Goal: Task Accomplishment & Management: Use online tool/utility

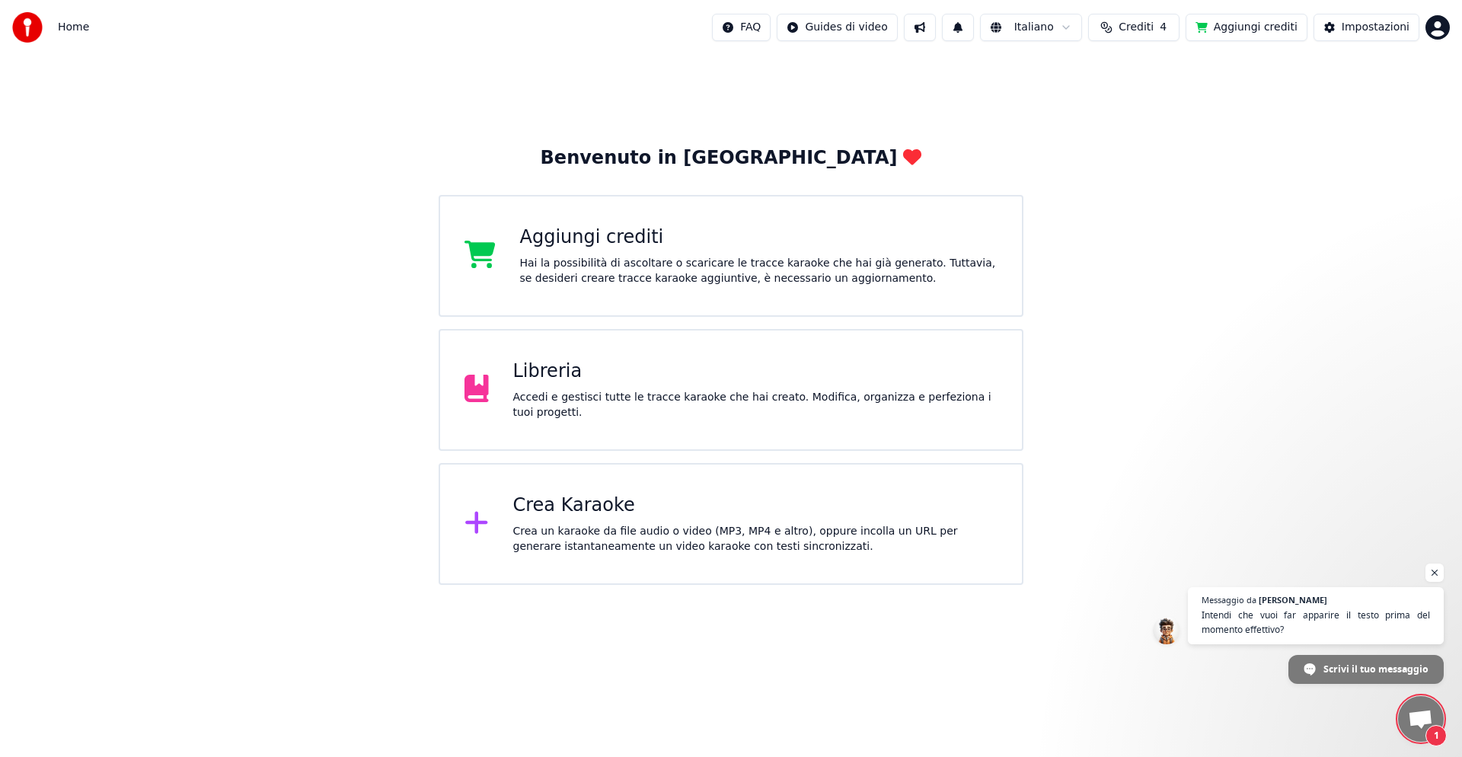
click at [544, 510] on div "Crea Karaoke" at bounding box center [755, 506] width 485 height 24
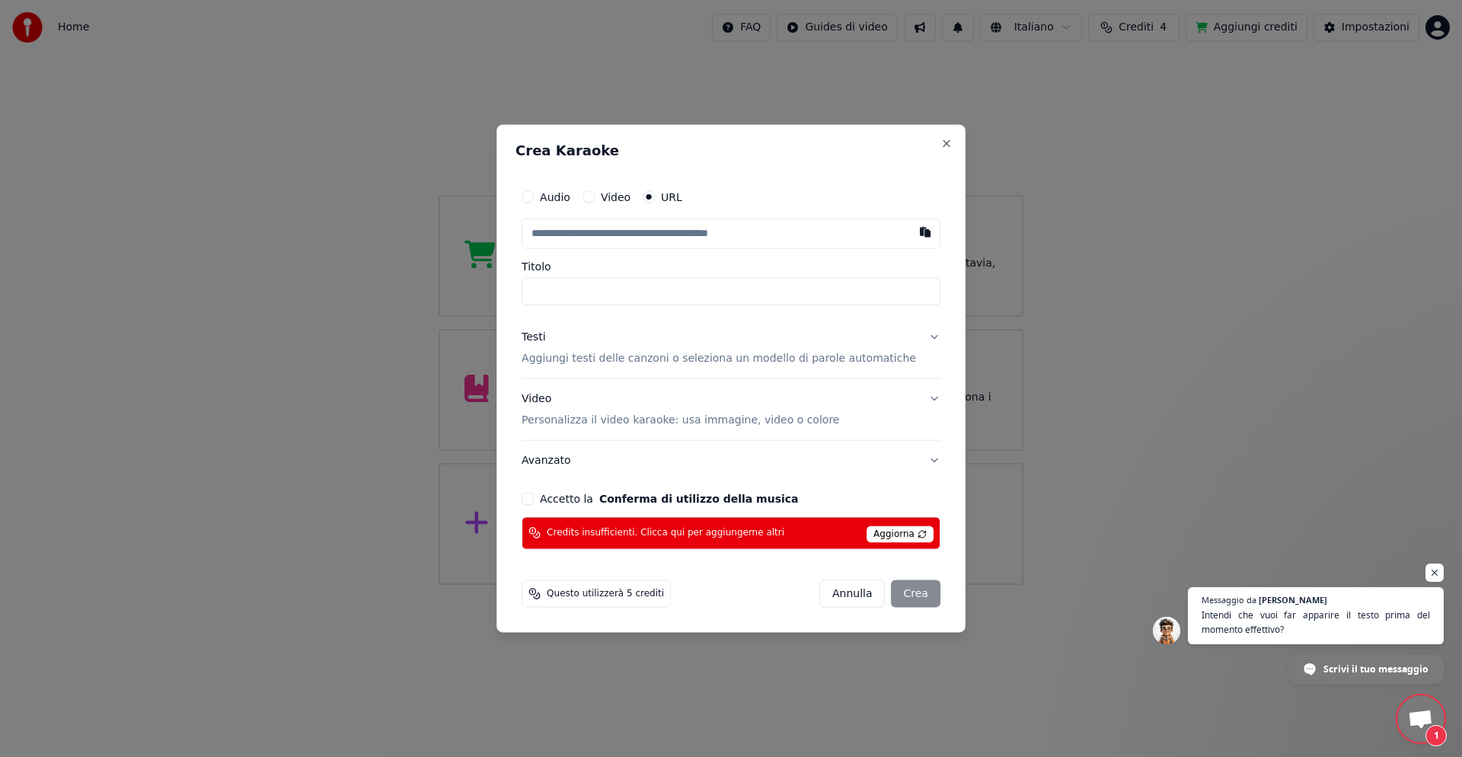
click at [534, 498] on button "Accetto la Conferma di utilizzo della musica" at bounding box center [528, 498] width 12 height 12
click at [597, 289] on input "Titolo" at bounding box center [731, 291] width 419 height 27
click at [910, 232] on button "button" at bounding box center [925, 232] width 30 height 27
click at [570, 294] on input "Titolo" at bounding box center [731, 291] width 419 height 27
drag, startPoint x: 711, startPoint y: 294, endPoint x: 625, endPoint y: 295, distance: 86.1
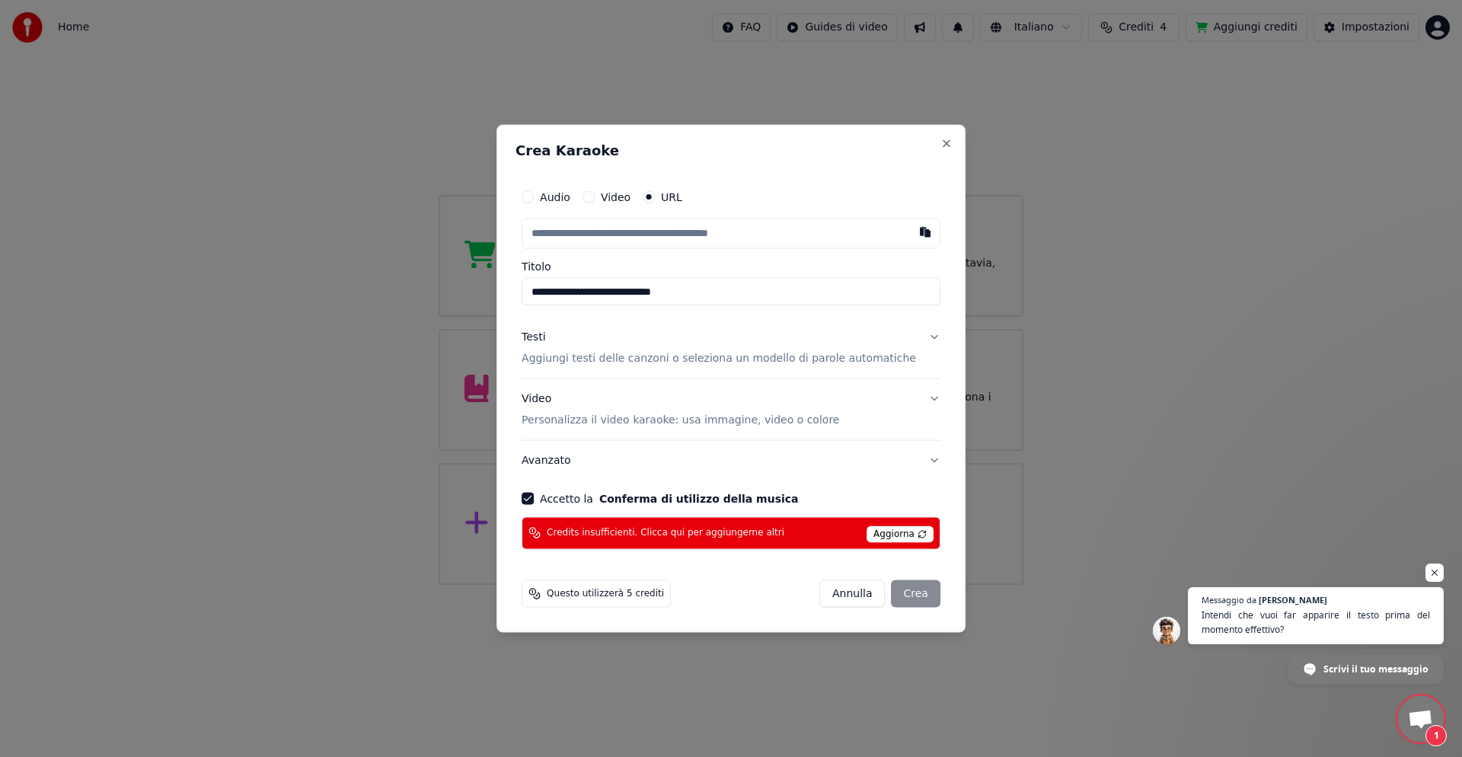
click at [625, 295] on input "**********" at bounding box center [731, 291] width 419 height 27
type input "**********"
click at [910, 233] on button "button" at bounding box center [925, 232] width 30 height 27
type input "**********"
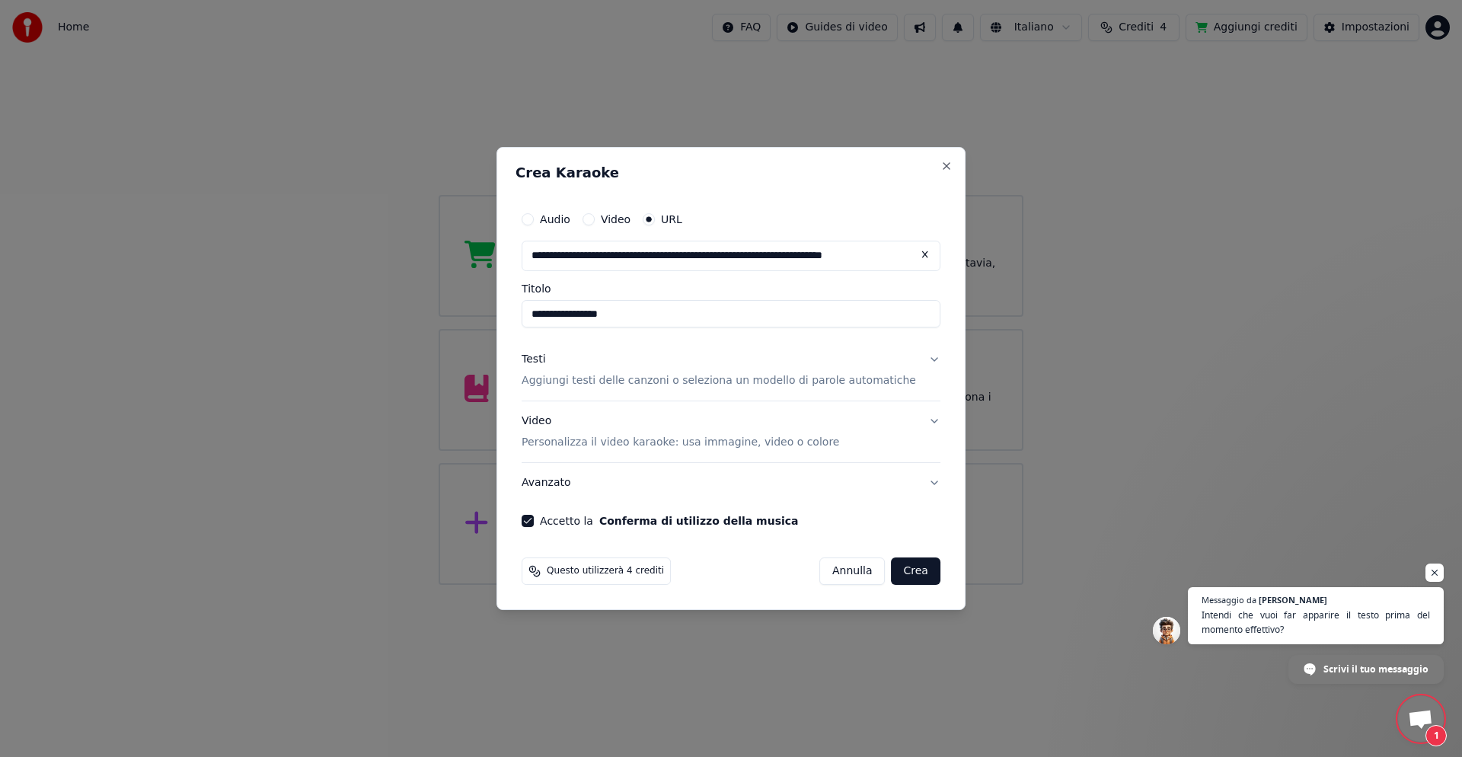
type input "**********"
click at [915, 363] on button "Testi Aggiungi testi delle canzoni o seleziona un modello di parole automatiche" at bounding box center [731, 370] width 419 height 61
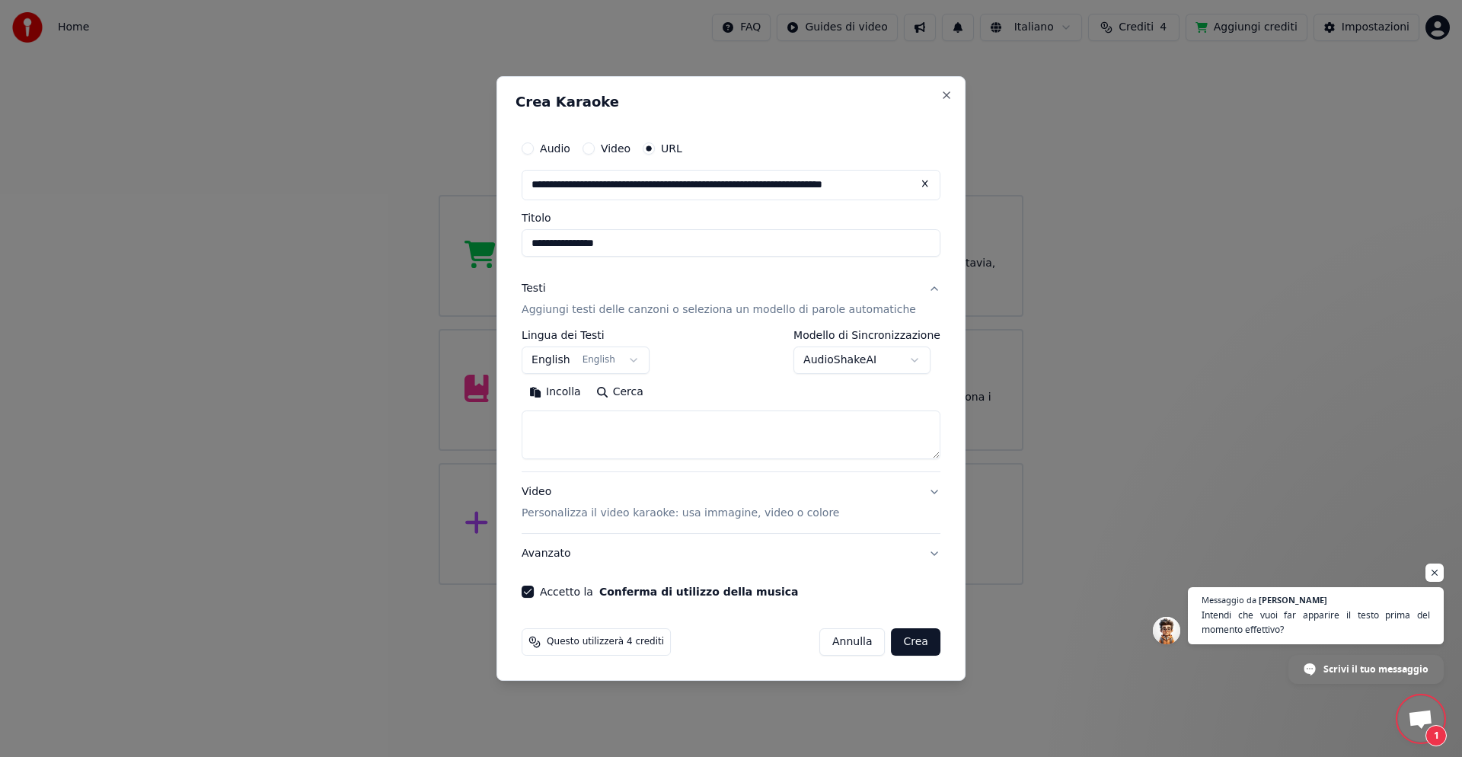
click at [647, 390] on button "Cerca" at bounding box center [620, 392] width 62 height 24
click at [622, 390] on button "Cerca" at bounding box center [620, 392] width 62 height 24
click at [630, 388] on button "Cerca" at bounding box center [620, 392] width 62 height 24
click at [632, 390] on button "Cerca" at bounding box center [620, 392] width 62 height 24
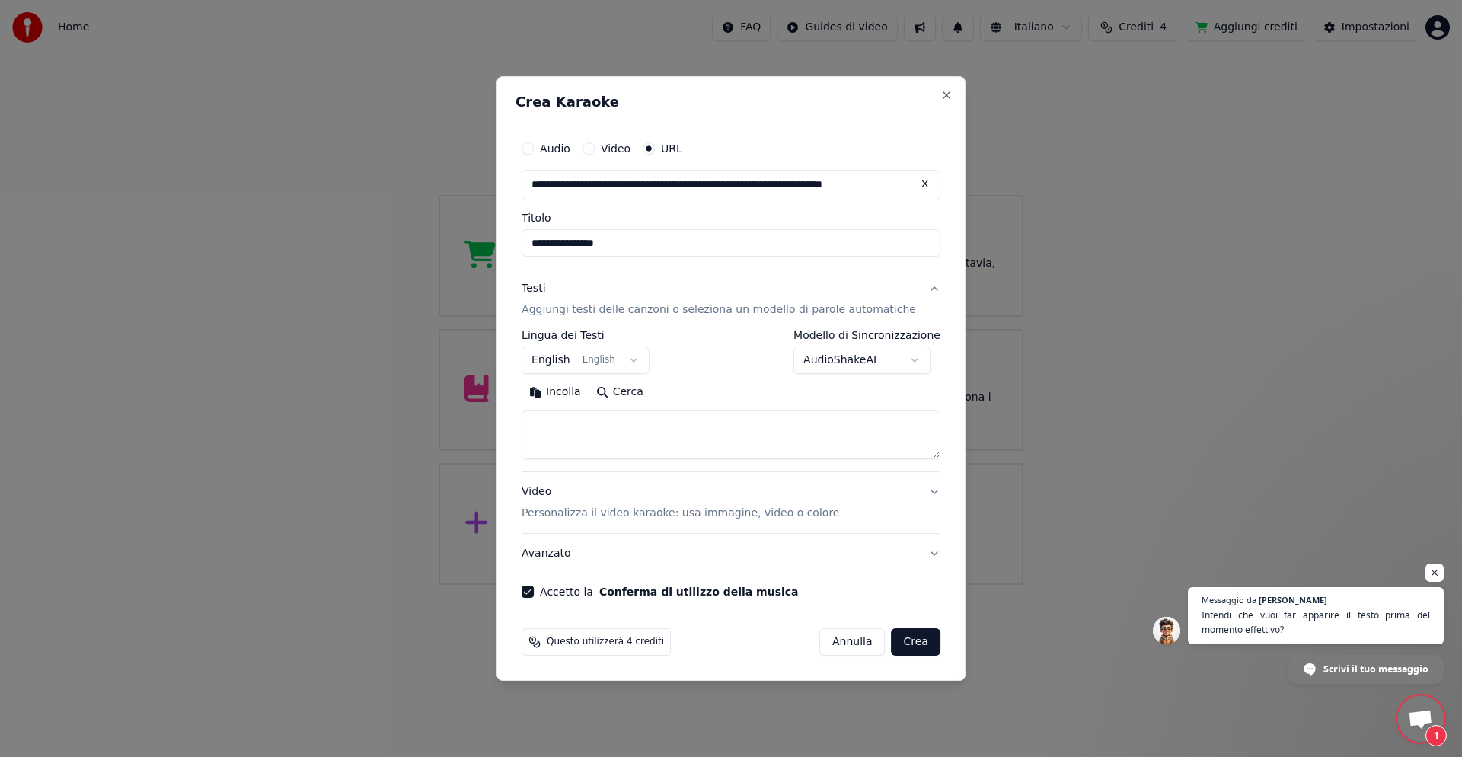
click at [573, 393] on button "Incolla" at bounding box center [555, 392] width 67 height 24
type textarea "**********"
drag, startPoint x: 820, startPoint y: 441, endPoint x: 534, endPoint y: 426, distance: 286.8
click at [534, 426] on div "**********" at bounding box center [731, 378] width 469 height 605
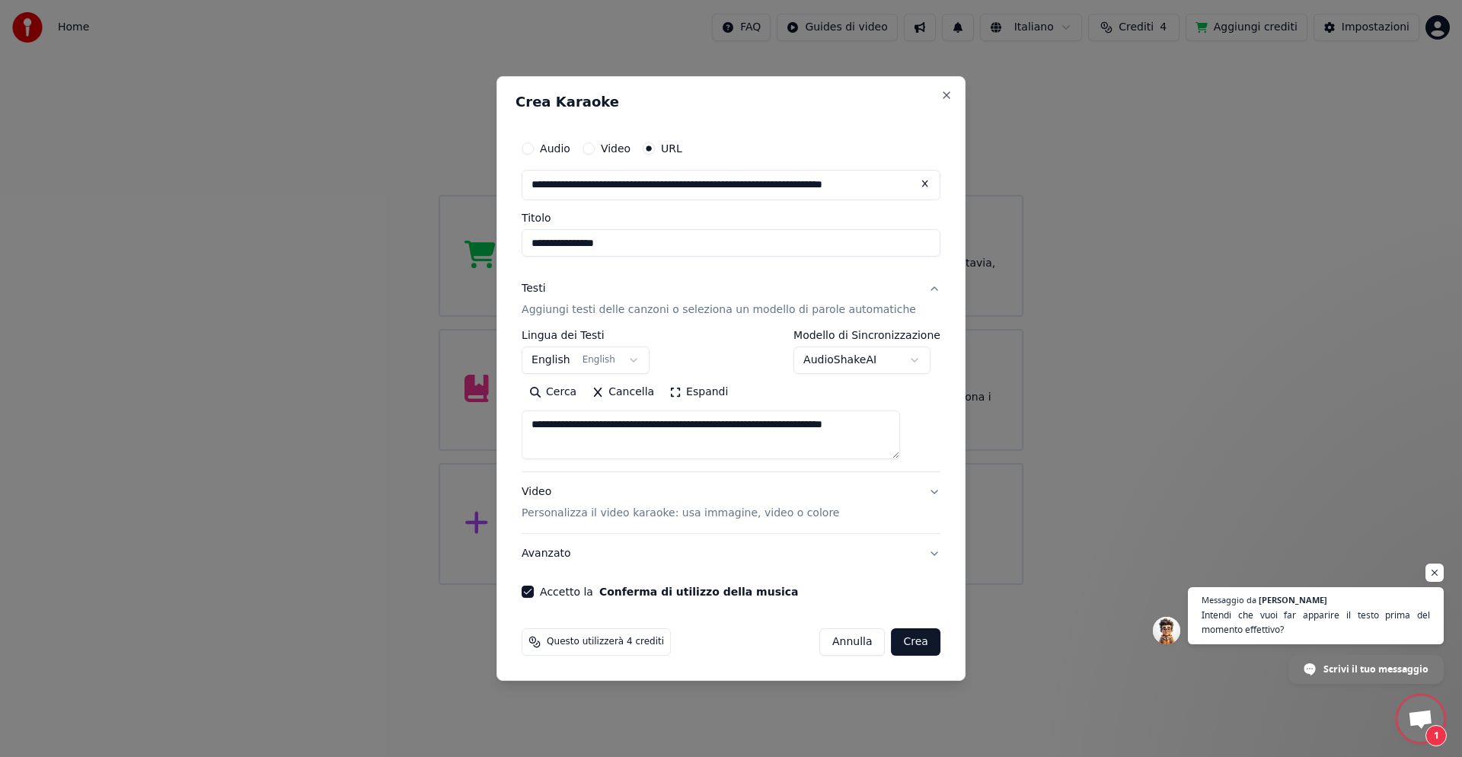
click at [534, 426] on div "**********" at bounding box center [731, 378] width 469 height 605
drag, startPoint x: 534, startPoint y: 426, endPoint x: 543, endPoint y: 438, distance: 15.2
click at [543, 438] on div "**********" at bounding box center [731, 378] width 469 height 605
click at [553, 439] on textarea "**********" at bounding box center [711, 435] width 379 height 49
click at [912, 553] on button "Avanzato" at bounding box center [731, 554] width 419 height 40
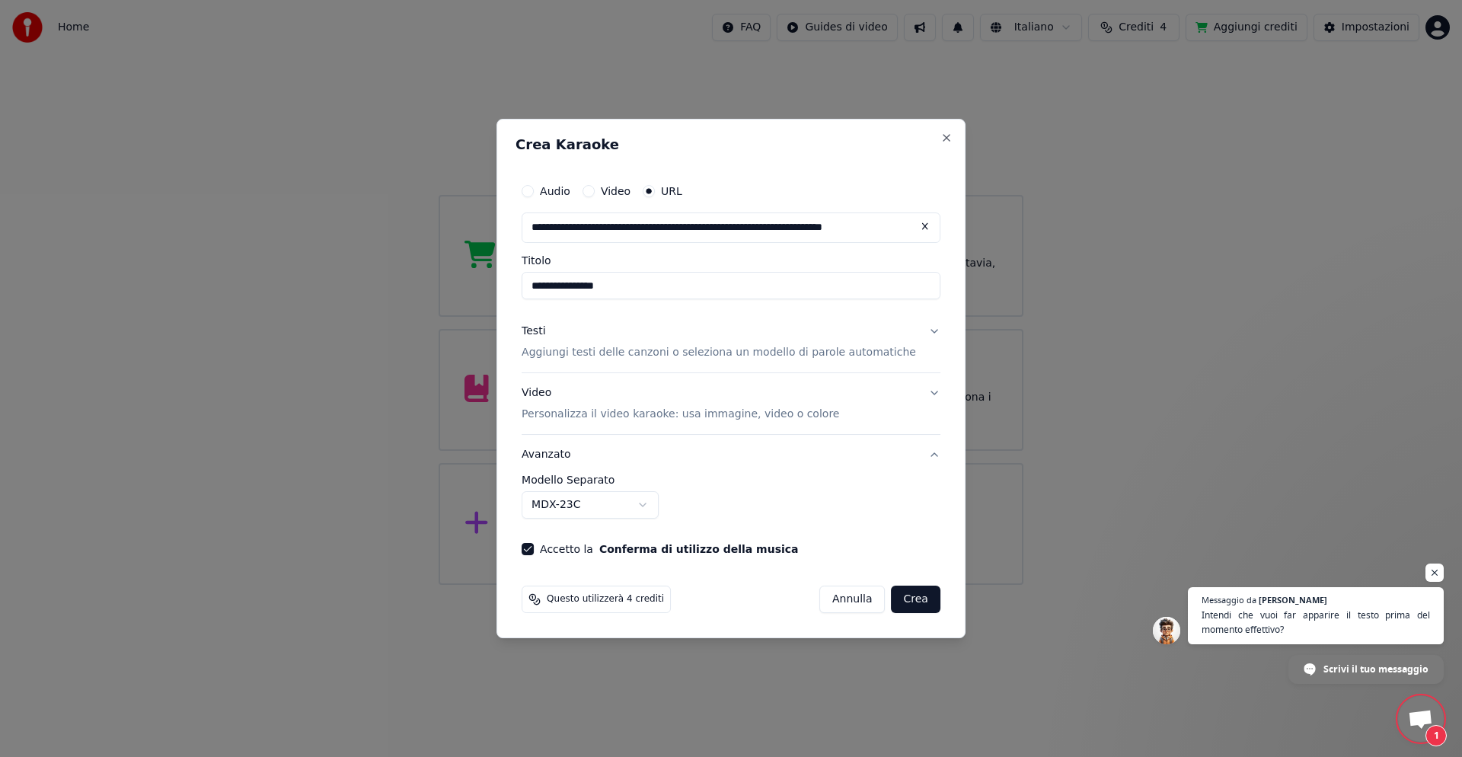
click at [896, 598] on button "Crea" at bounding box center [916, 599] width 49 height 27
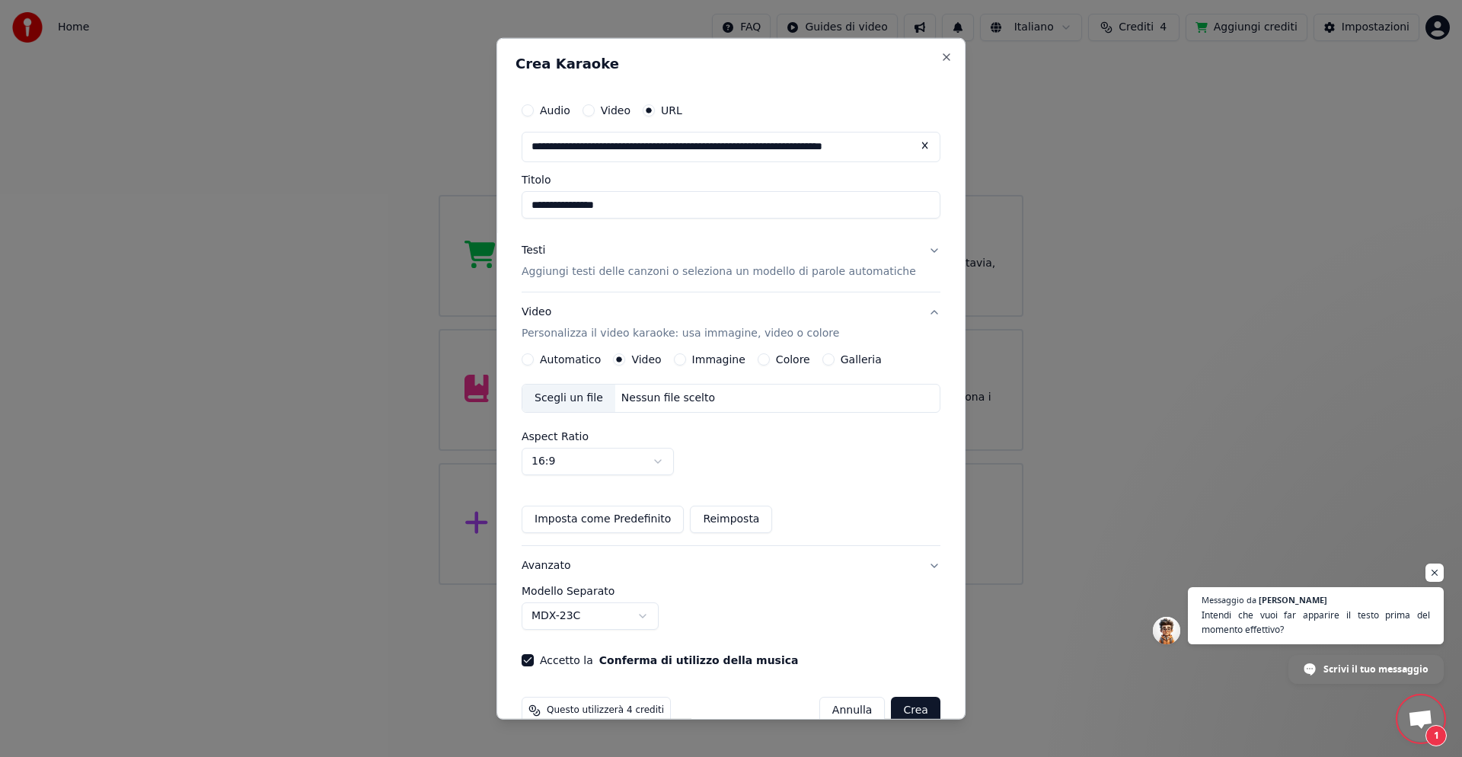
click at [896, 598] on form "**********" at bounding box center [731, 409] width 431 height 641
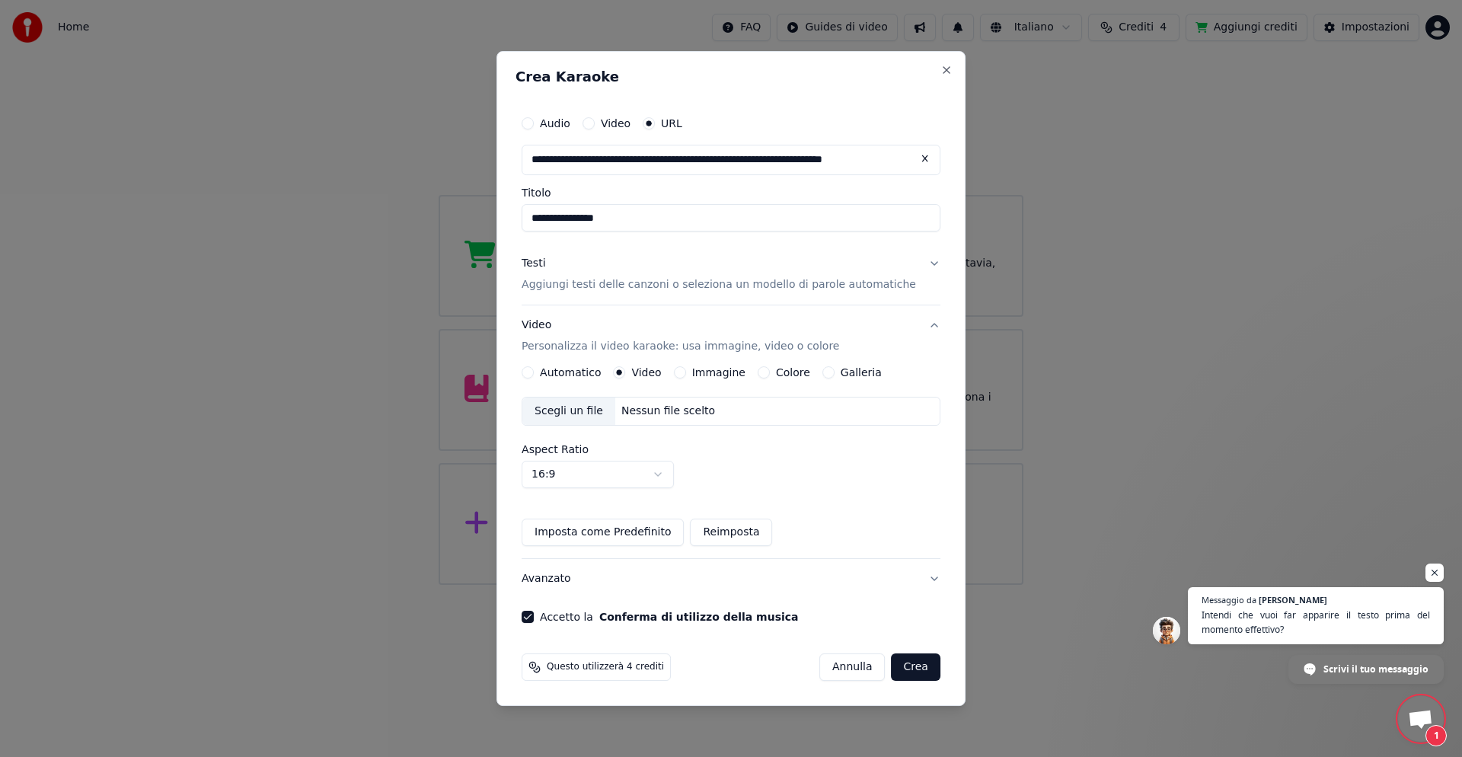
click at [896, 598] on button "Avanzato" at bounding box center [731, 579] width 419 height 40
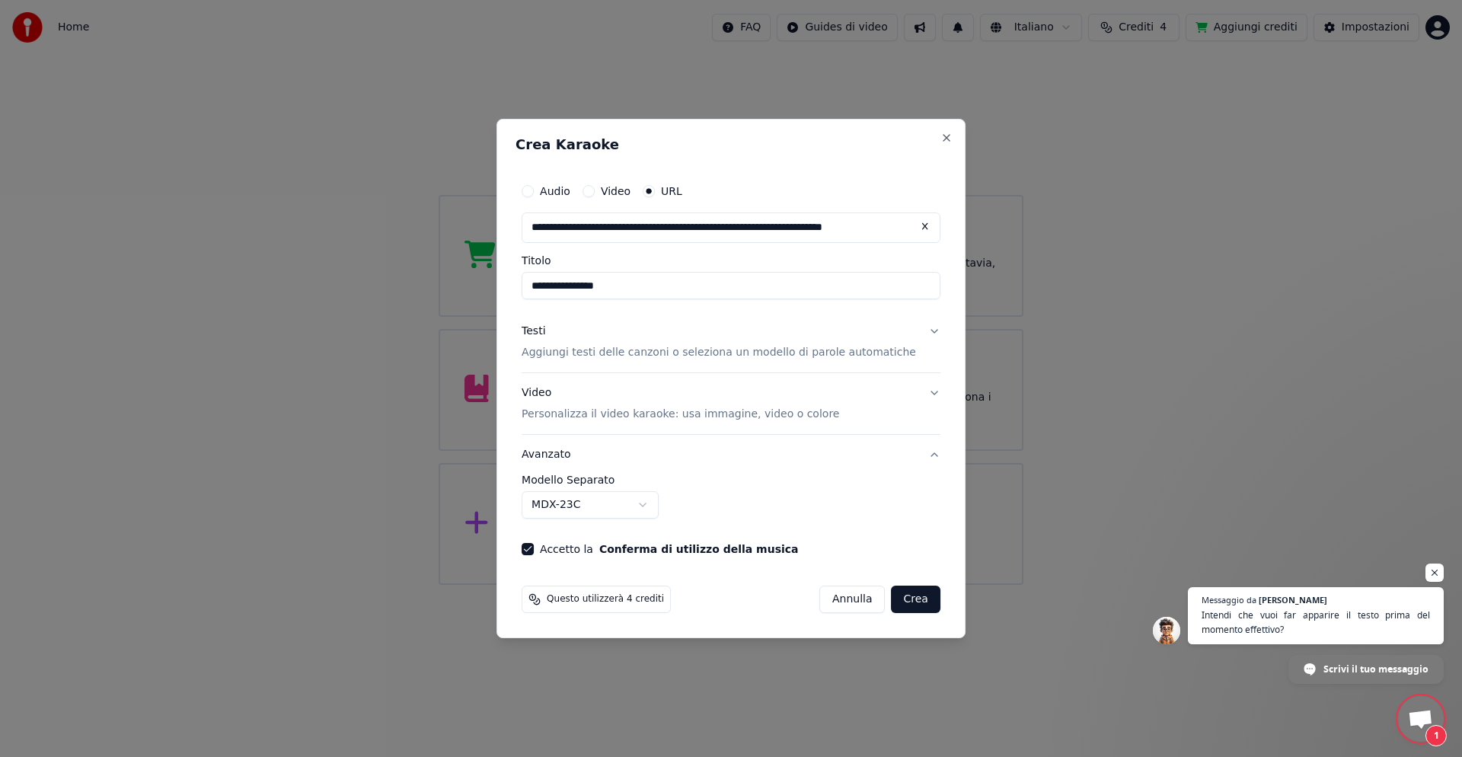
click at [896, 598] on button "Crea" at bounding box center [916, 599] width 49 height 27
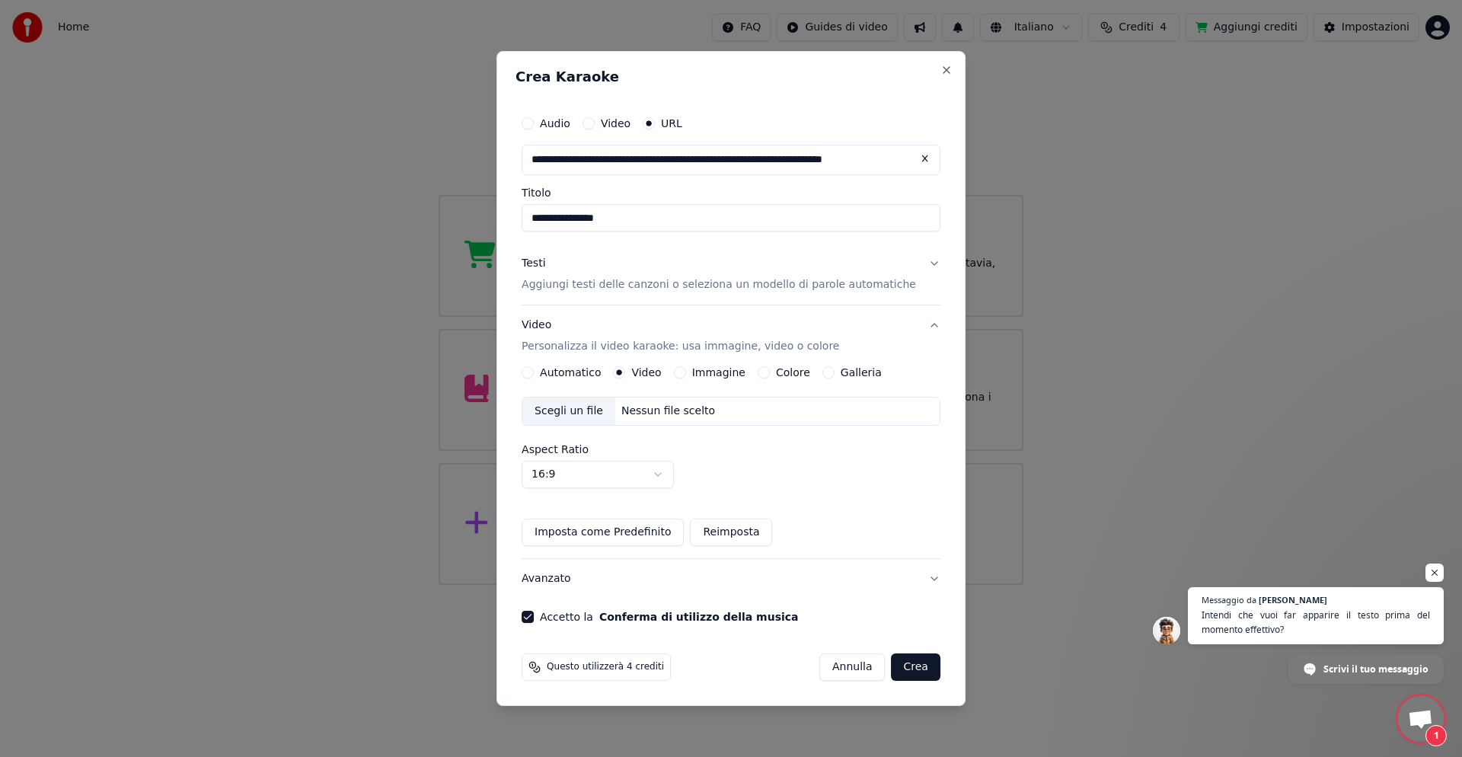
click at [896, 605] on div "**********" at bounding box center [731, 365] width 431 height 527
click at [896, 656] on button "Crea" at bounding box center [916, 666] width 49 height 27
click at [892, 672] on button "Crea" at bounding box center [916, 666] width 49 height 27
click at [597, 410] on div "Scegli un file" at bounding box center [568, 411] width 93 height 27
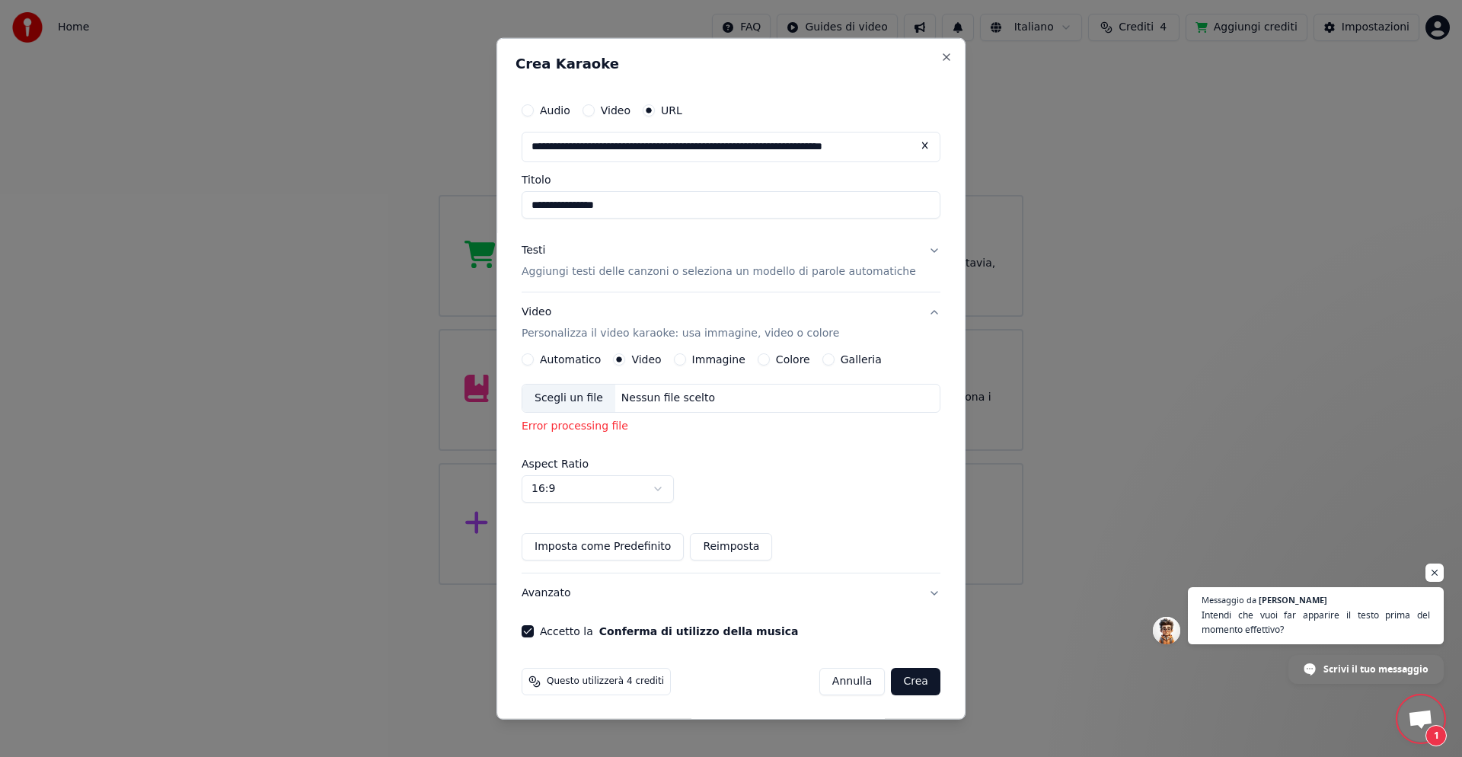
click at [903, 593] on button "Avanzato" at bounding box center [731, 593] width 419 height 40
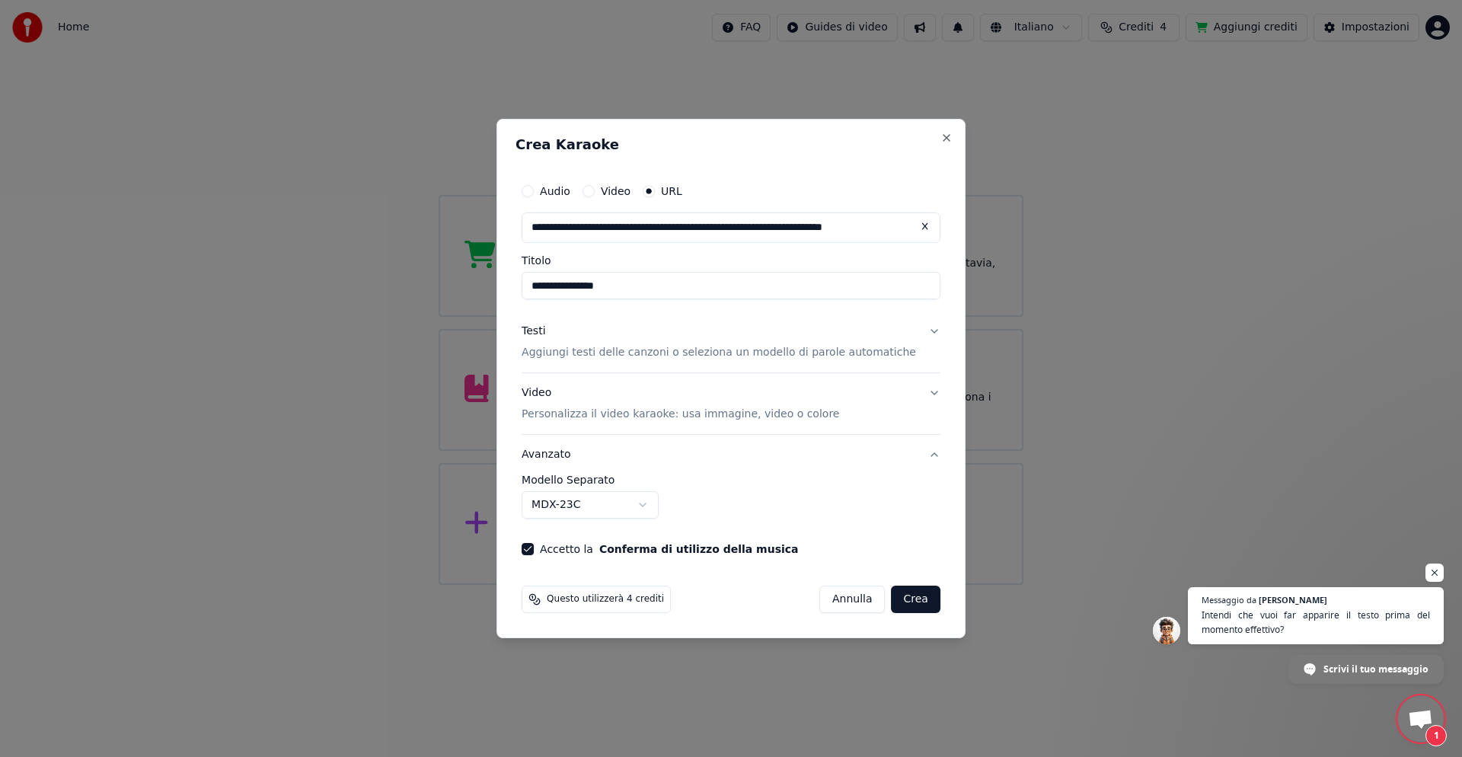
click at [892, 598] on button "Crea" at bounding box center [916, 599] width 49 height 27
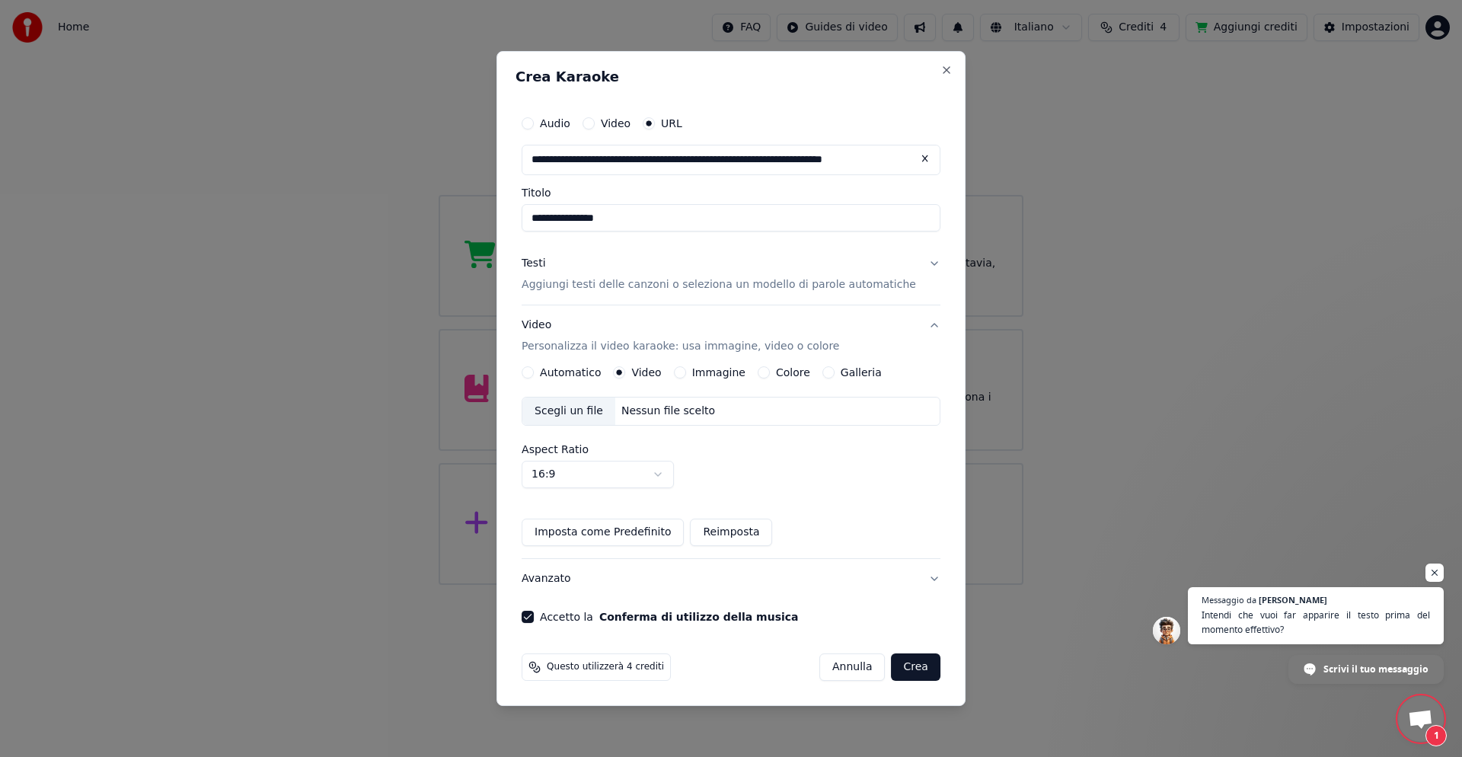
click at [595, 120] on button "Video" at bounding box center [589, 123] width 12 height 12
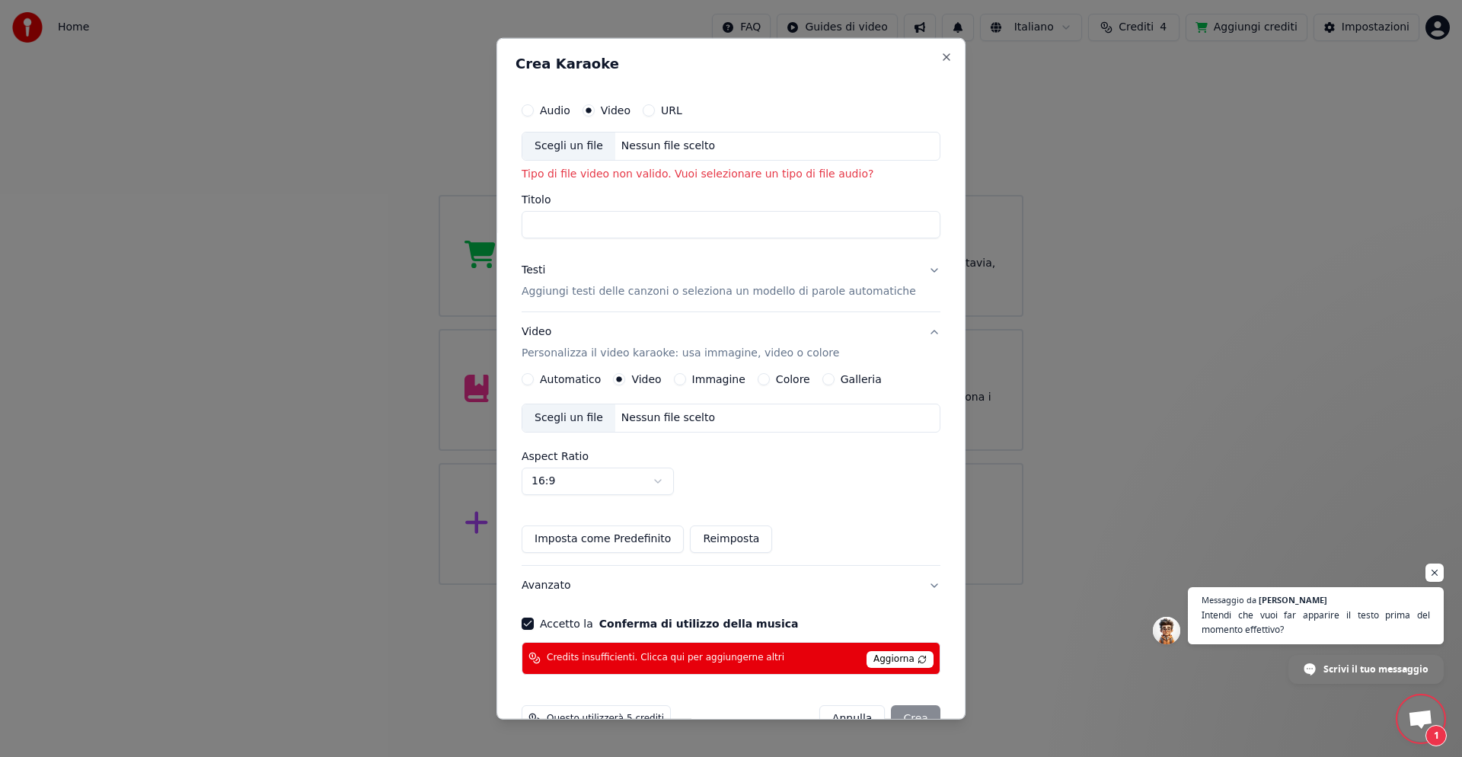
click at [548, 110] on div "Audio" at bounding box center [546, 110] width 49 height 12
click at [560, 105] on label "Audio" at bounding box center [555, 110] width 30 height 11
click at [534, 105] on button "Audio" at bounding box center [528, 110] width 12 height 12
click at [906, 268] on button "Testi Aggiungi testi delle canzoni o seleziona un modello di parole automatiche" at bounding box center [731, 281] width 419 height 61
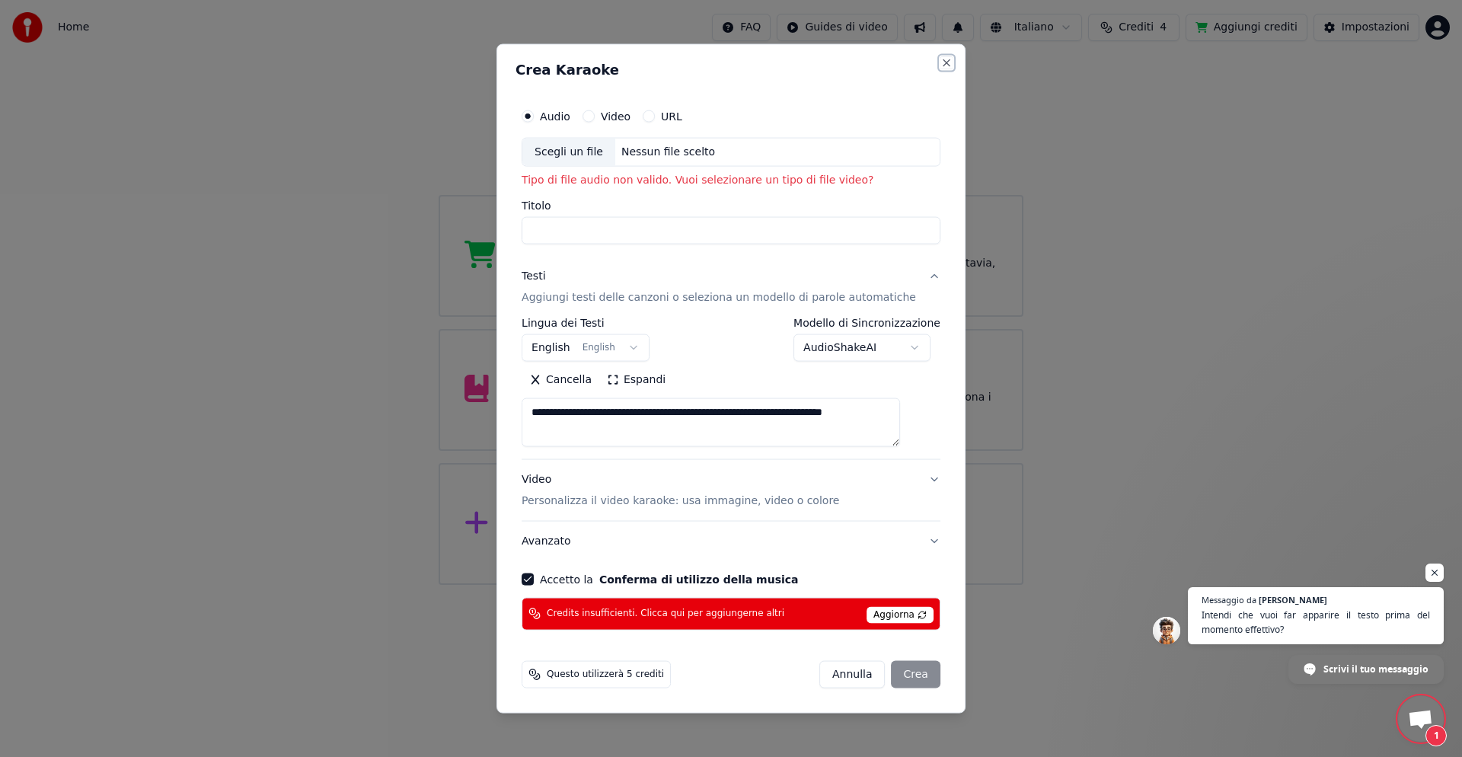
click at [941, 58] on button "Close" at bounding box center [947, 63] width 12 height 12
select select
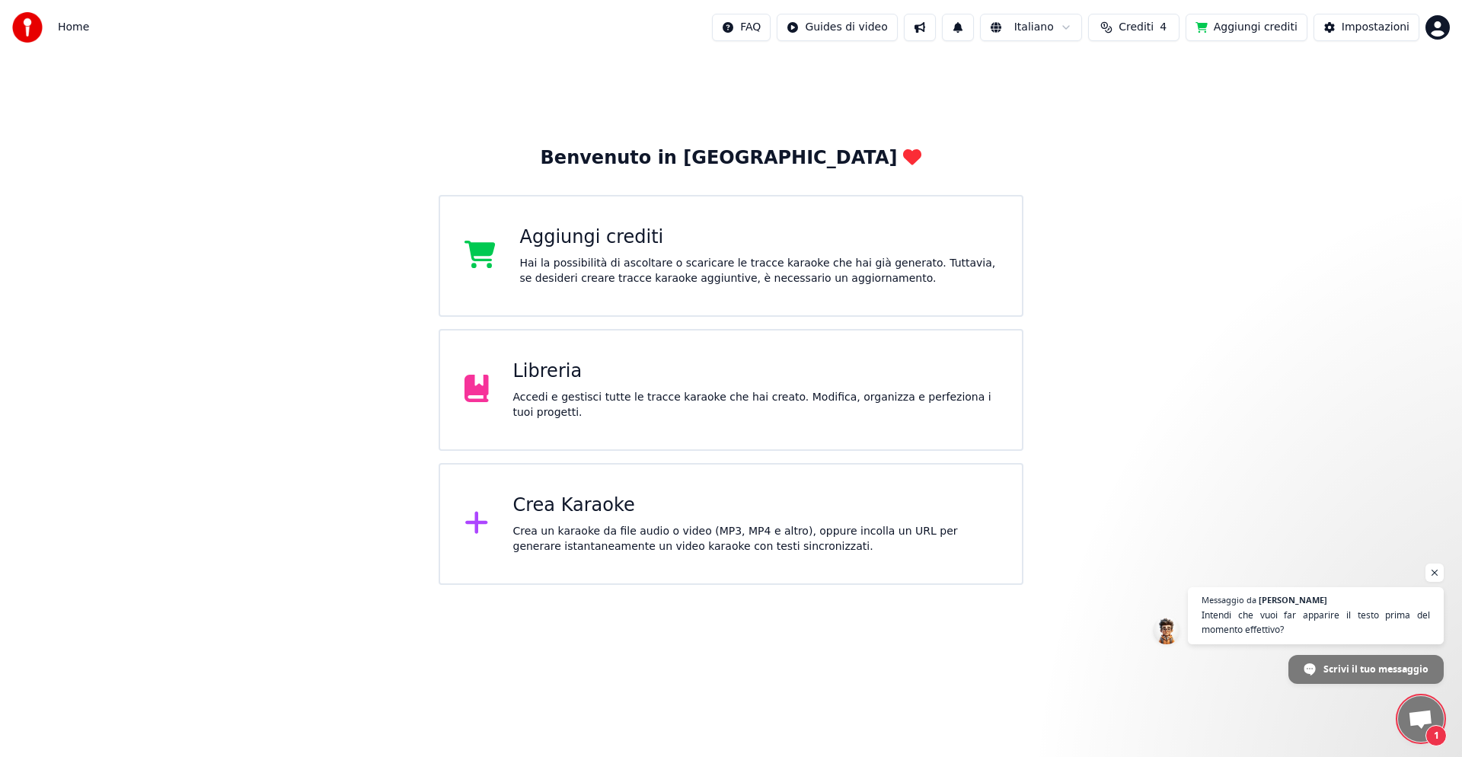
click at [603, 519] on div "Crea Karaoke Crea un karaoke da file audio o video (MP3, MP4 e altro), oppure i…" at bounding box center [755, 524] width 485 height 61
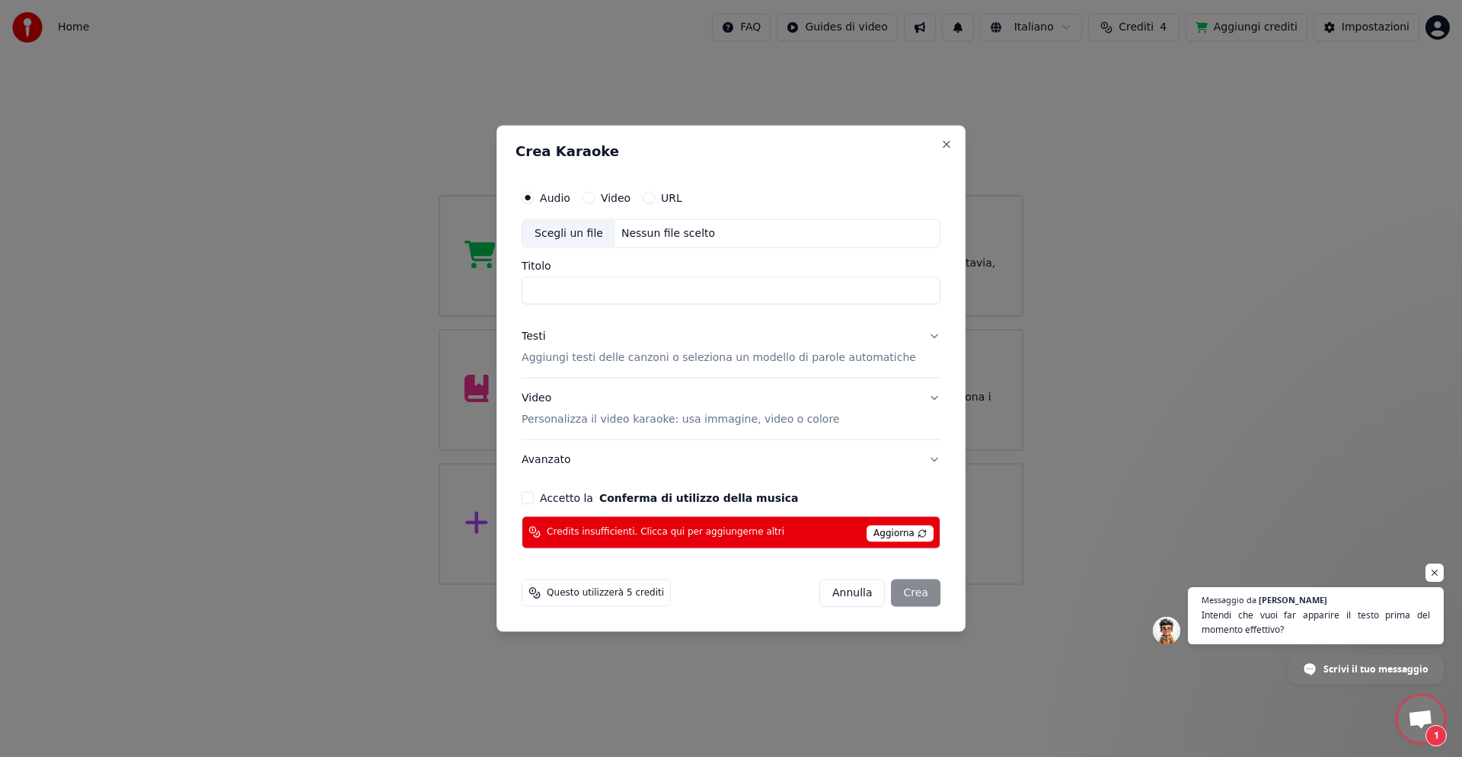
click at [534, 499] on button "Accetto la Conferma di utilizzo della musica" at bounding box center [528, 497] width 12 height 12
click at [896, 595] on div "[PERSON_NAME]" at bounding box center [879, 592] width 121 height 27
click at [897, 593] on div "[PERSON_NAME]" at bounding box center [879, 592] width 121 height 27
click at [901, 593] on div "[PERSON_NAME]" at bounding box center [879, 592] width 121 height 27
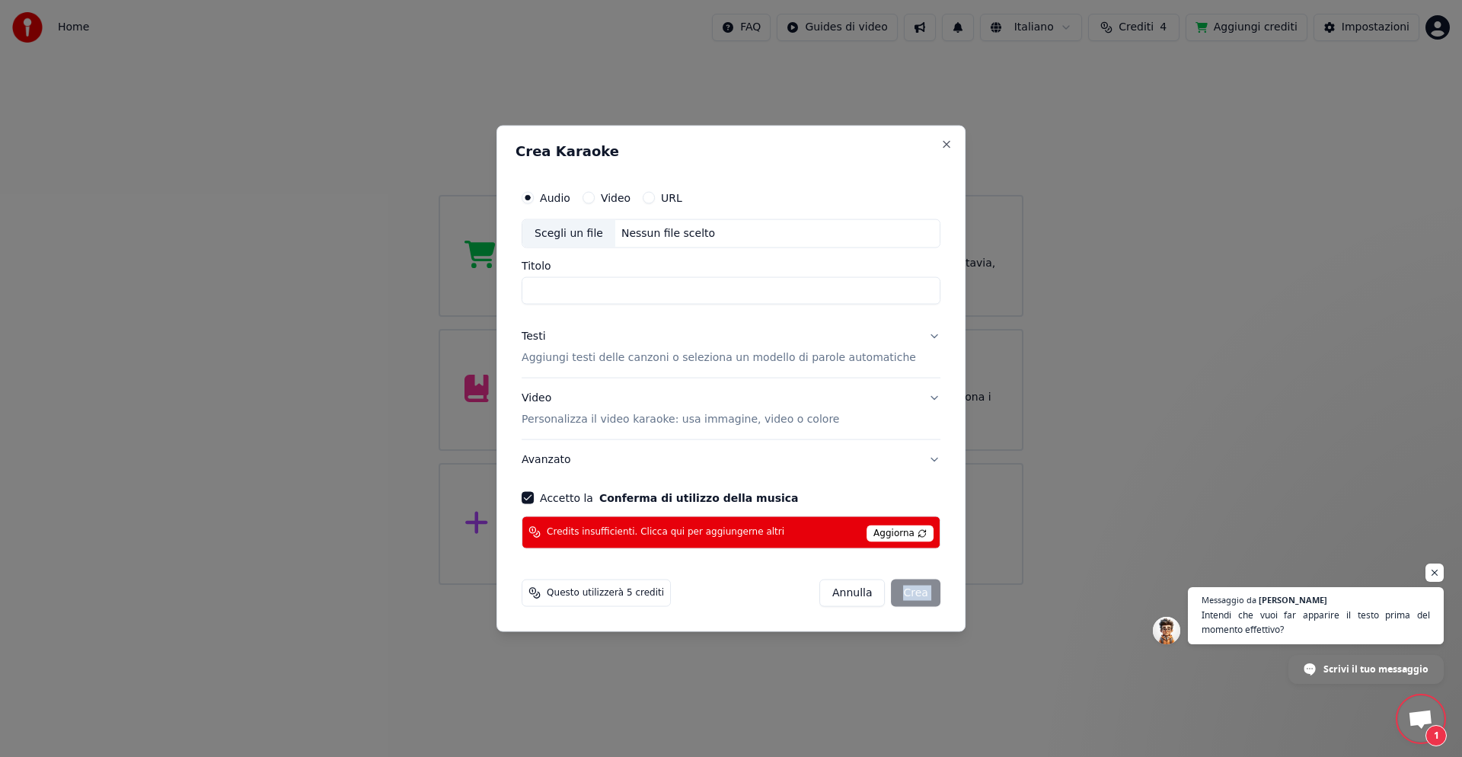
click at [901, 593] on div "[PERSON_NAME]" at bounding box center [879, 592] width 121 height 27
click at [902, 593] on div "[PERSON_NAME]" at bounding box center [879, 592] width 121 height 27
click at [903, 593] on div "[PERSON_NAME]" at bounding box center [879, 592] width 121 height 27
click at [909, 526] on span "Aggiorna" at bounding box center [900, 533] width 67 height 17
click at [898, 594] on div "[PERSON_NAME]" at bounding box center [879, 592] width 121 height 27
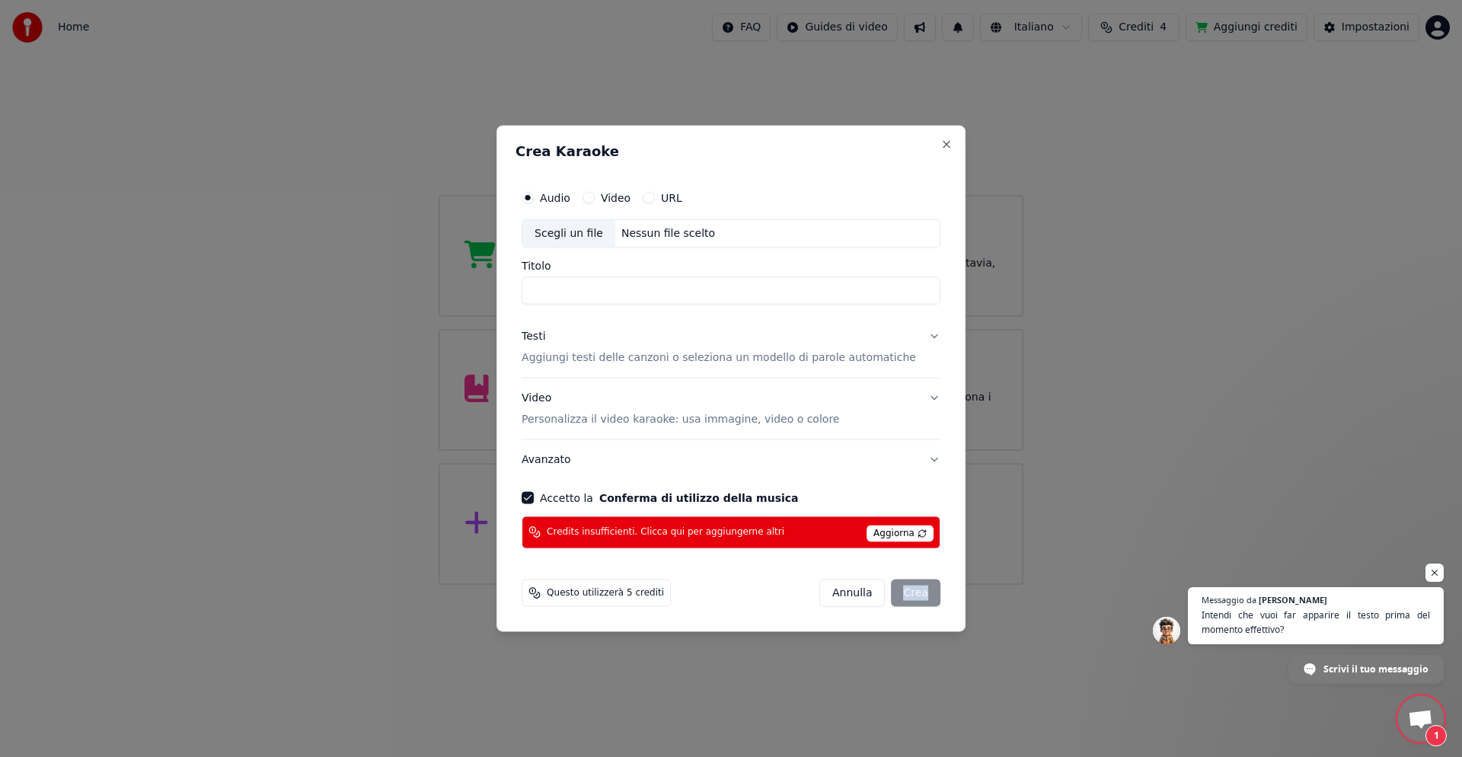
click at [898, 595] on div "[PERSON_NAME]" at bounding box center [879, 592] width 121 height 27
click at [898, 596] on div "[PERSON_NAME]" at bounding box center [879, 592] width 121 height 27
click at [657, 593] on span "Questo utilizzerà 5 crediti" at bounding box center [605, 592] width 117 height 12
click at [887, 596] on div "[PERSON_NAME]" at bounding box center [879, 592] width 121 height 27
click at [887, 595] on div "[PERSON_NAME]" at bounding box center [879, 592] width 121 height 27
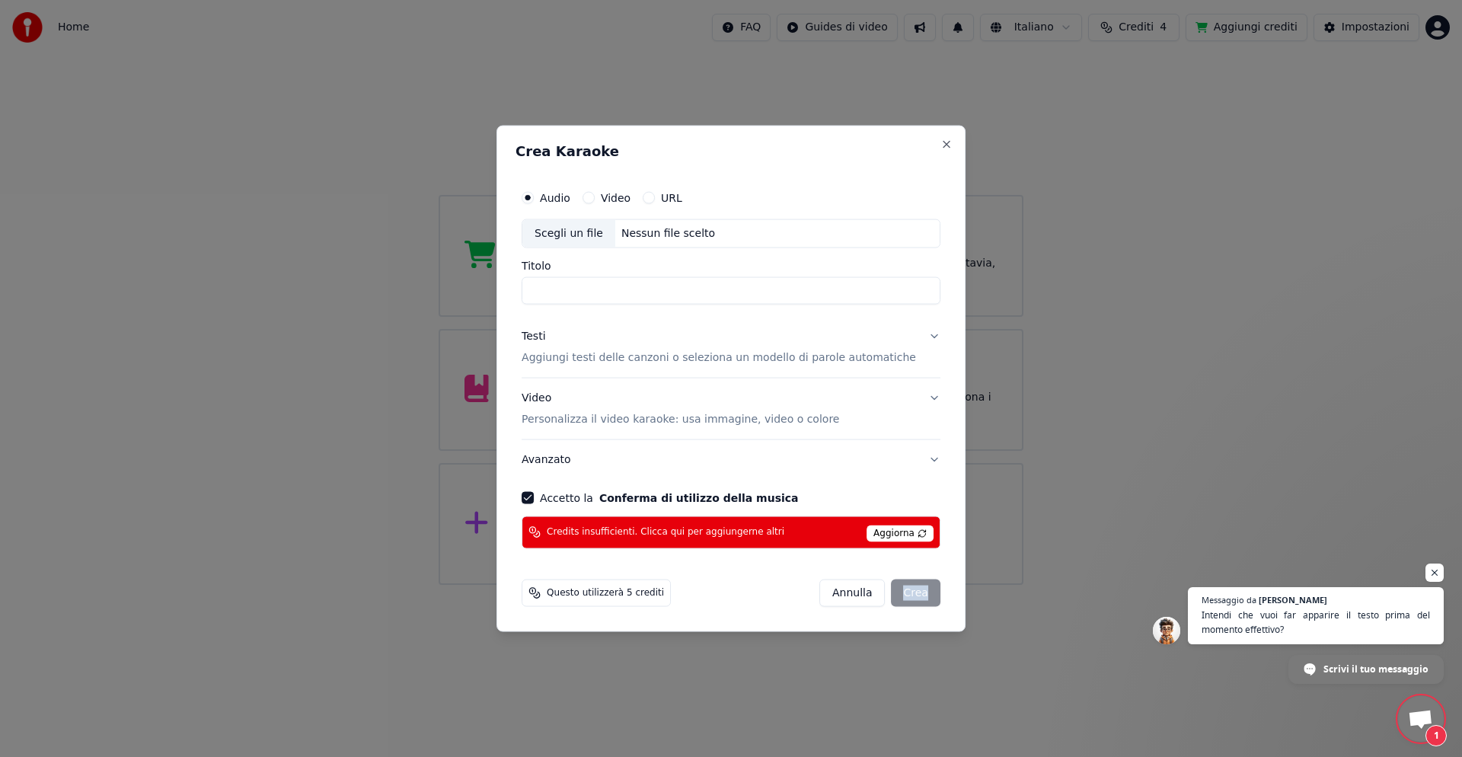
click at [887, 595] on div "[PERSON_NAME]" at bounding box center [879, 592] width 121 height 27
click at [600, 362] on p "Aggiungi testi delle canzoni o seleziona un modello di parole automatiche" at bounding box center [719, 357] width 395 height 15
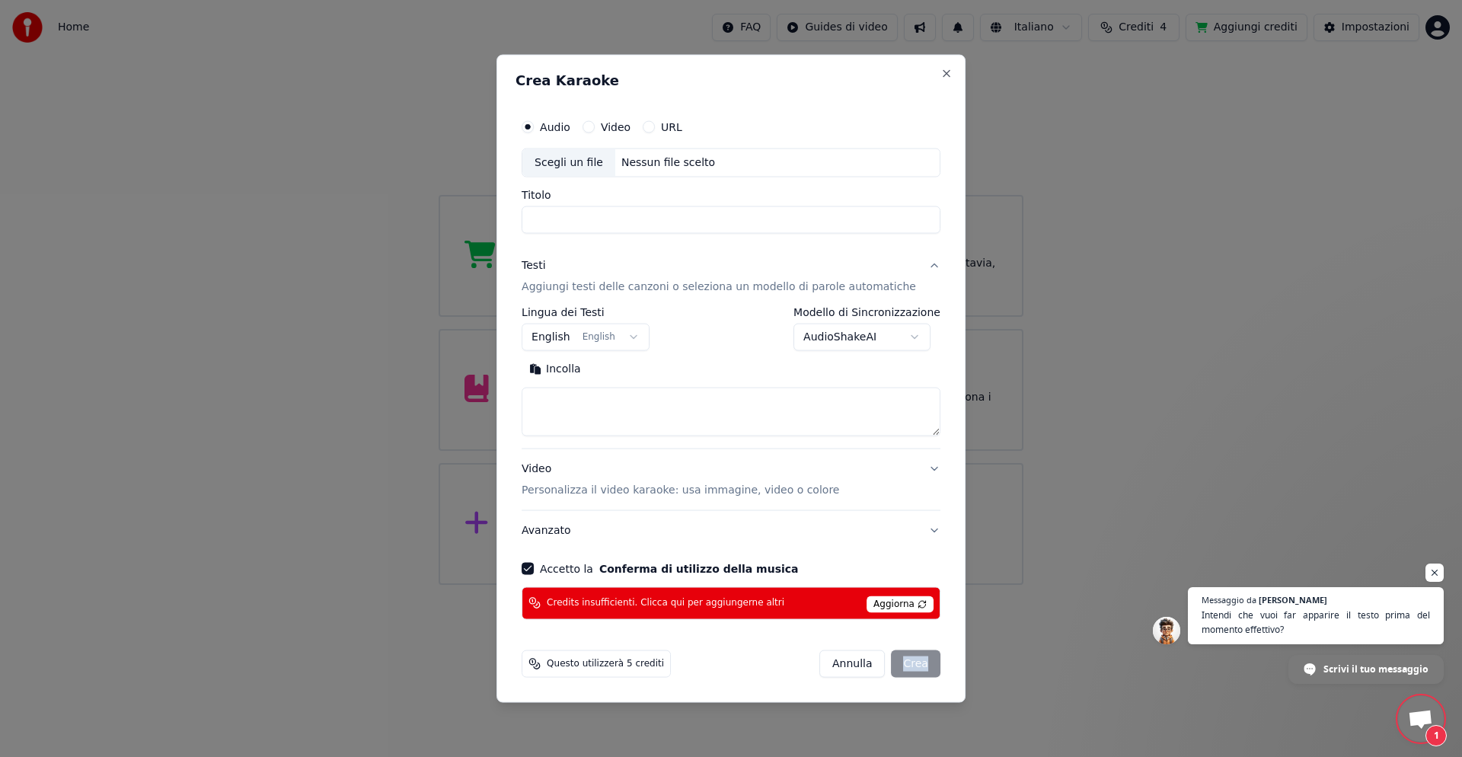
click at [577, 334] on button "English English" at bounding box center [586, 337] width 128 height 27
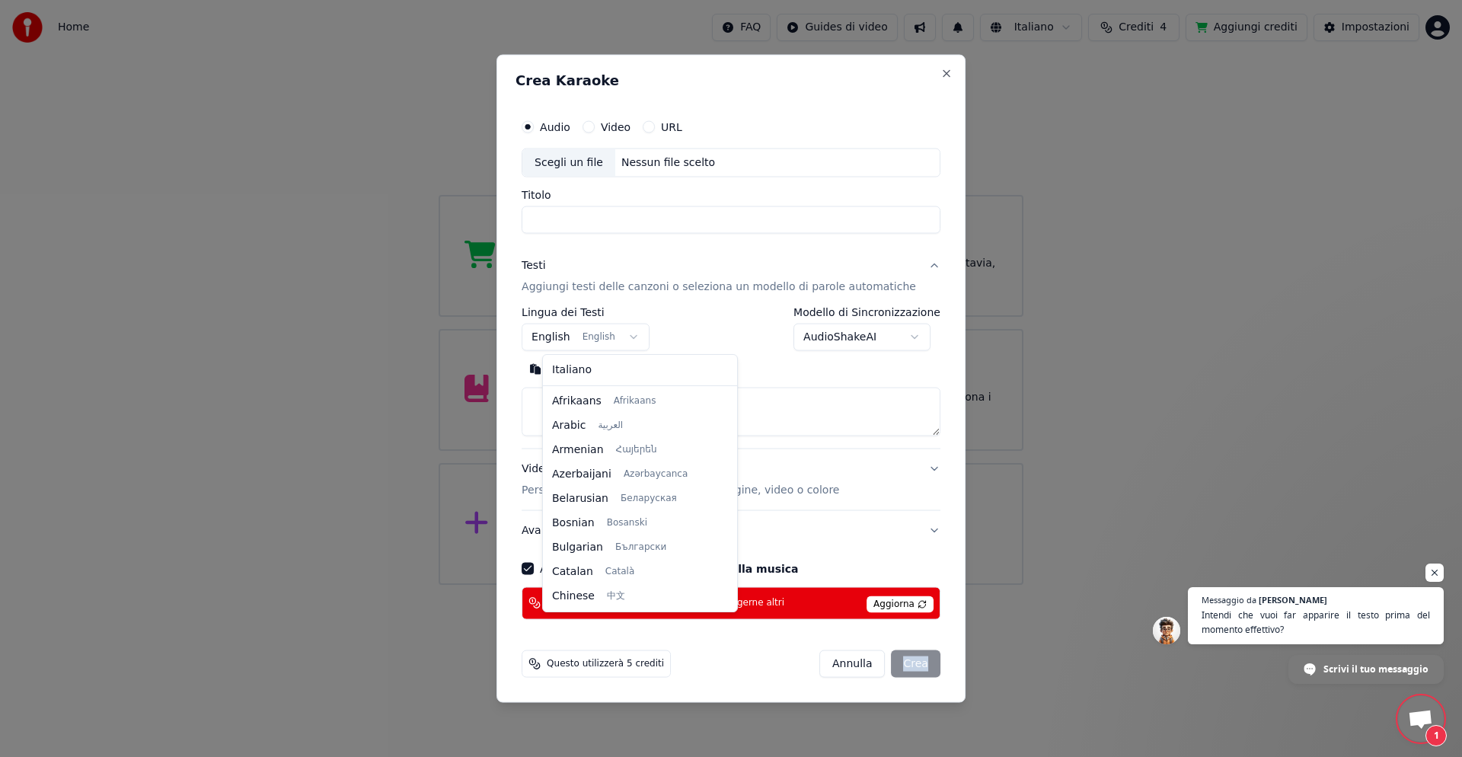
scroll to position [122, 0]
click at [906, 337] on body "Home FAQ Guides di video Italiano Crediti 4 Aggiungi crediti Impostazioni Benve…" at bounding box center [731, 292] width 1462 height 585
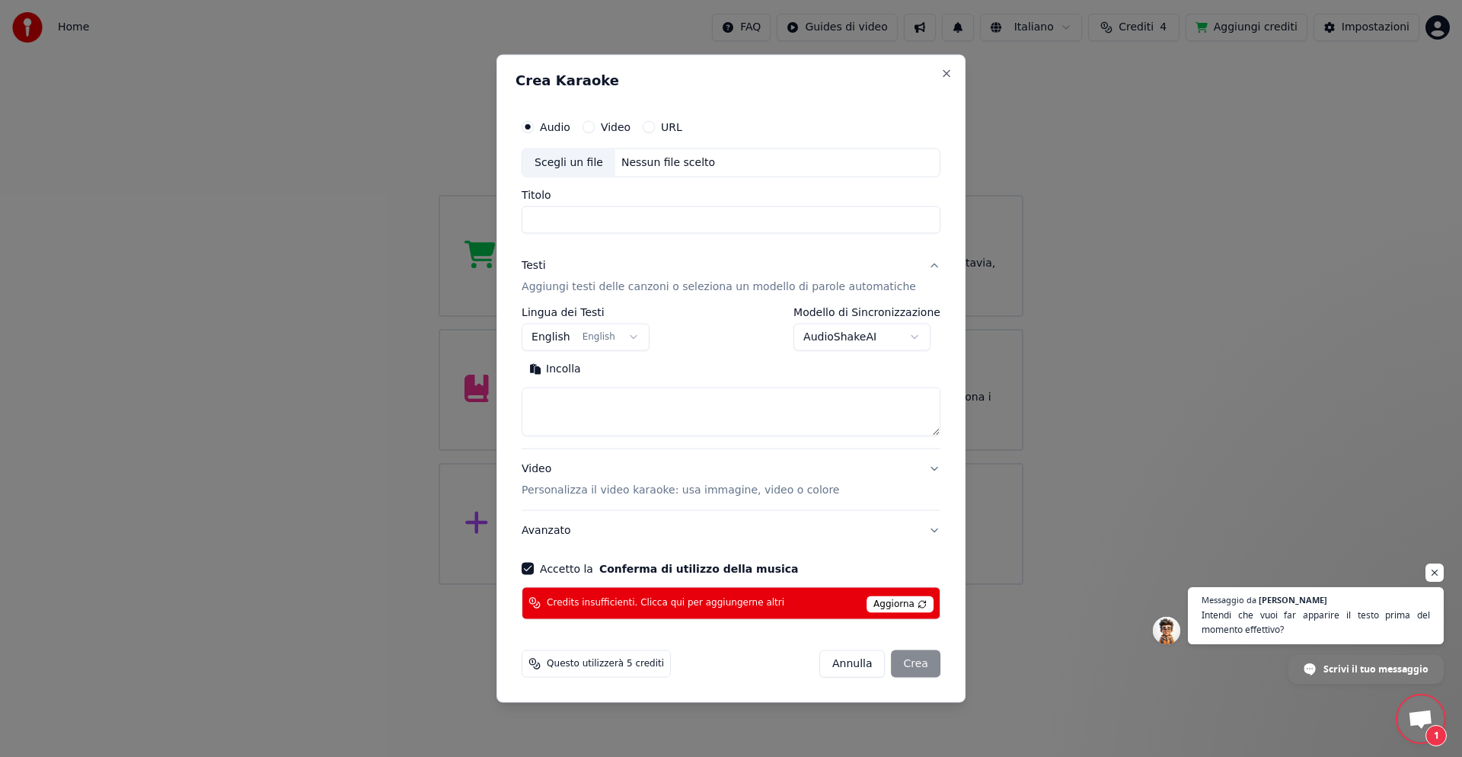
click at [906, 337] on body "Home FAQ Guides di video Italiano Crediti 4 Aggiungi crediti Impostazioni Benve…" at bounding box center [731, 292] width 1462 height 585
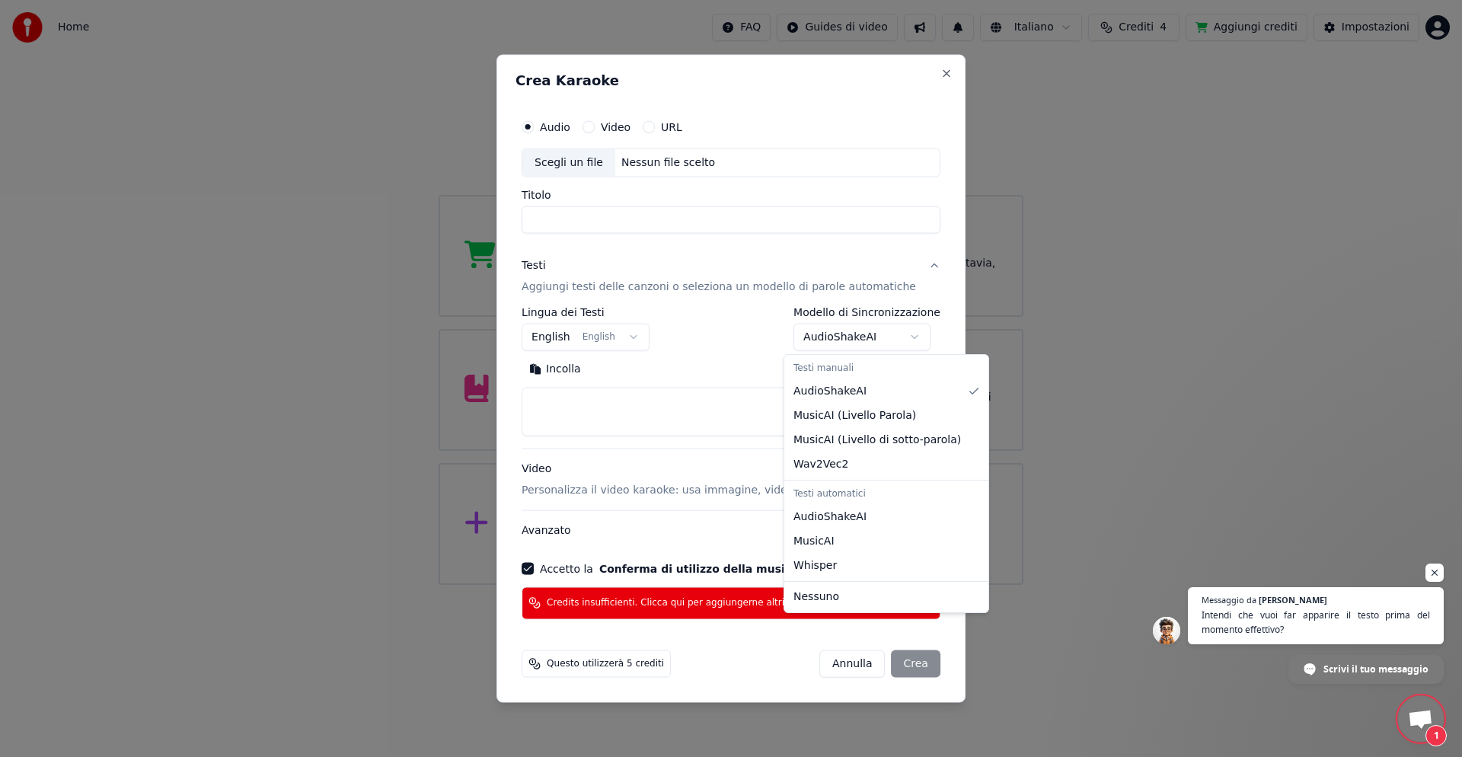
click at [808, 369] on div "Testi manuali" at bounding box center [887, 368] width 198 height 21
click at [739, 363] on body "Home FAQ Guides di video Italiano Crediti 4 Aggiungi crediti Impostazioni Benve…" at bounding box center [731, 292] width 1462 height 585
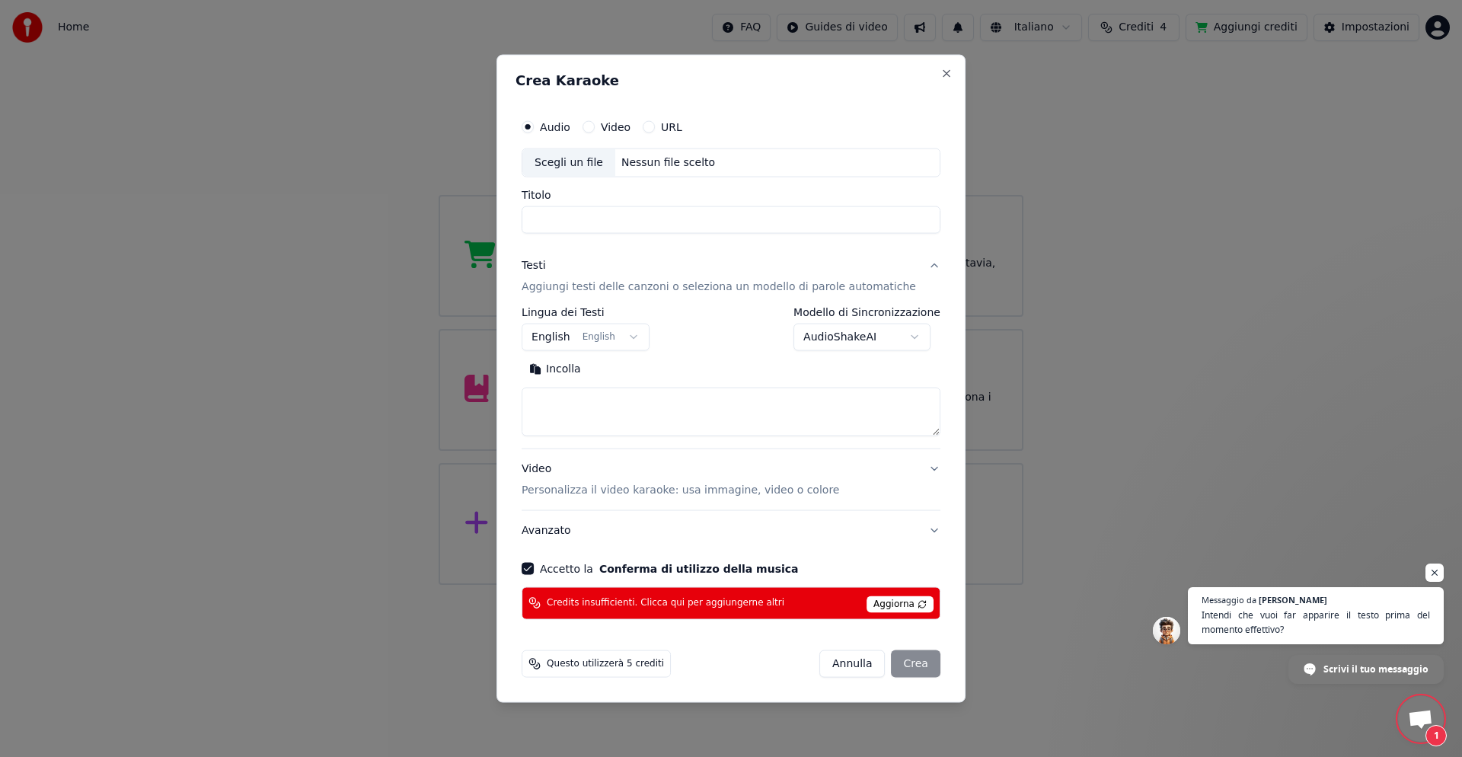
click at [595, 127] on button "Video" at bounding box center [589, 127] width 12 height 12
click at [576, 372] on button "Incolla" at bounding box center [555, 369] width 67 height 24
type textarea "**********"
click at [888, 662] on div "[PERSON_NAME]" at bounding box center [879, 663] width 121 height 27
click at [890, 663] on div "[PERSON_NAME]" at bounding box center [879, 663] width 121 height 27
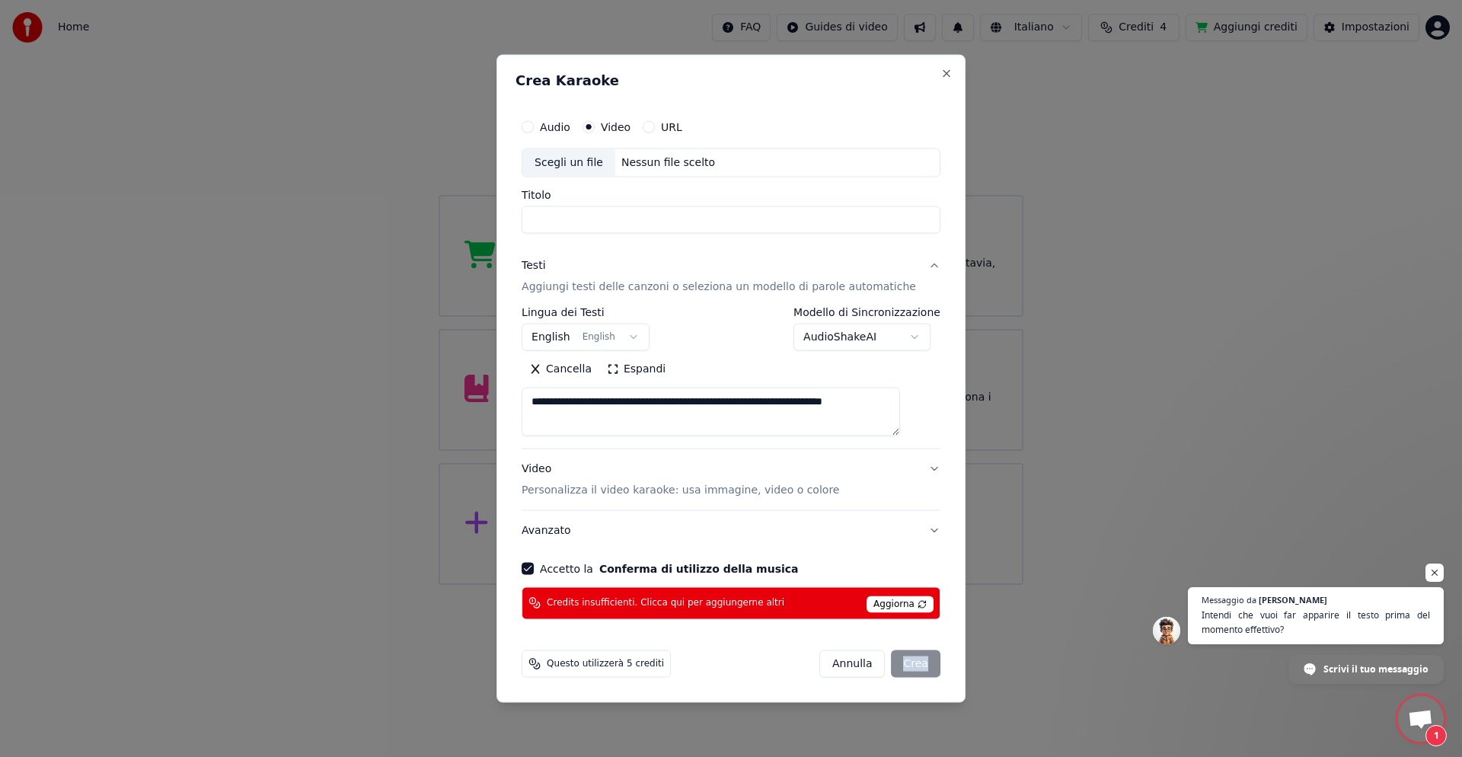
click at [890, 663] on div "[PERSON_NAME]" at bounding box center [879, 663] width 121 height 27
click at [892, 663] on div "[PERSON_NAME]" at bounding box center [879, 663] width 121 height 27
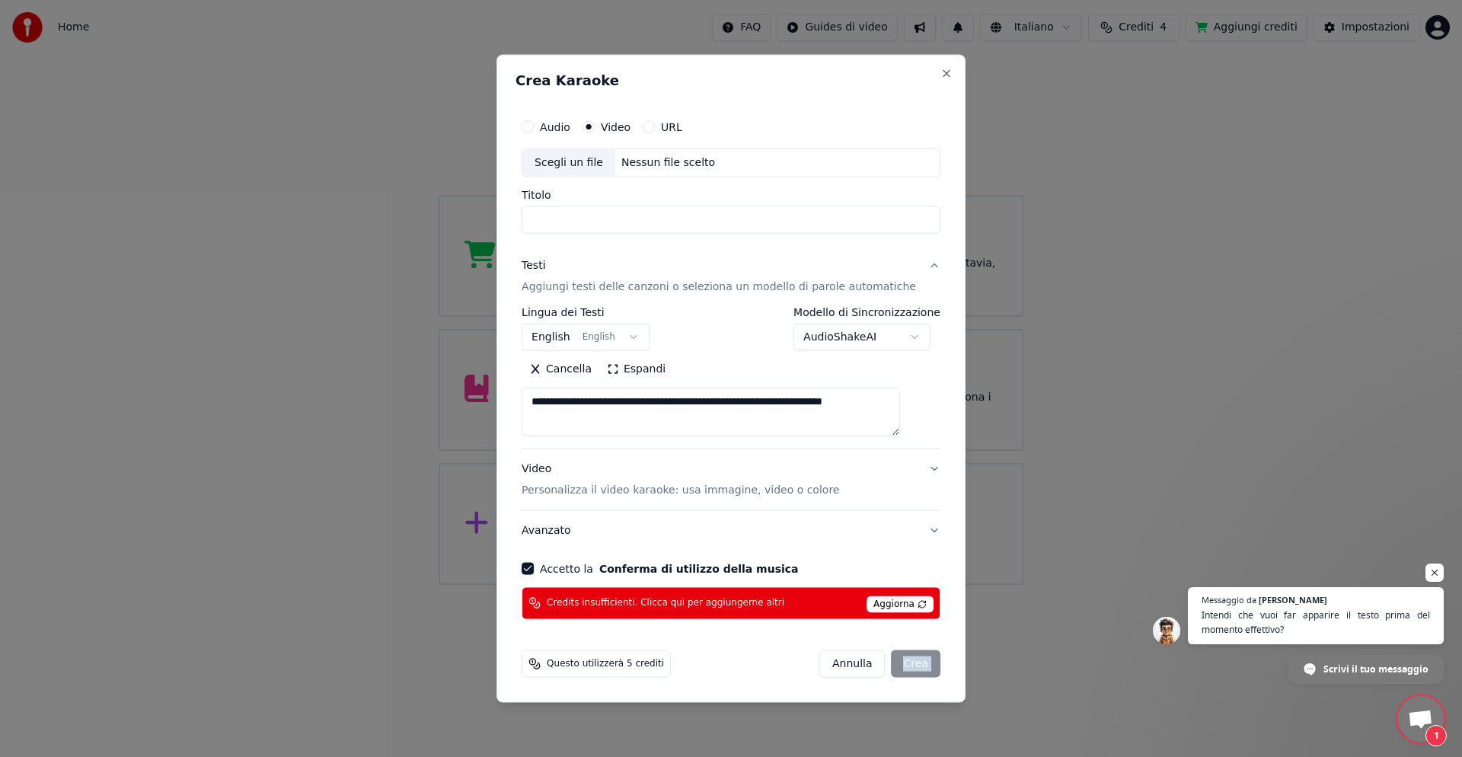
click at [893, 663] on div "[PERSON_NAME]" at bounding box center [879, 663] width 121 height 27
click at [897, 663] on div "[PERSON_NAME]" at bounding box center [879, 663] width 121 height 27
click at [898, 663] on div "[PERSON_NAME]" at bounding box center [879, 663] width 121 height 27
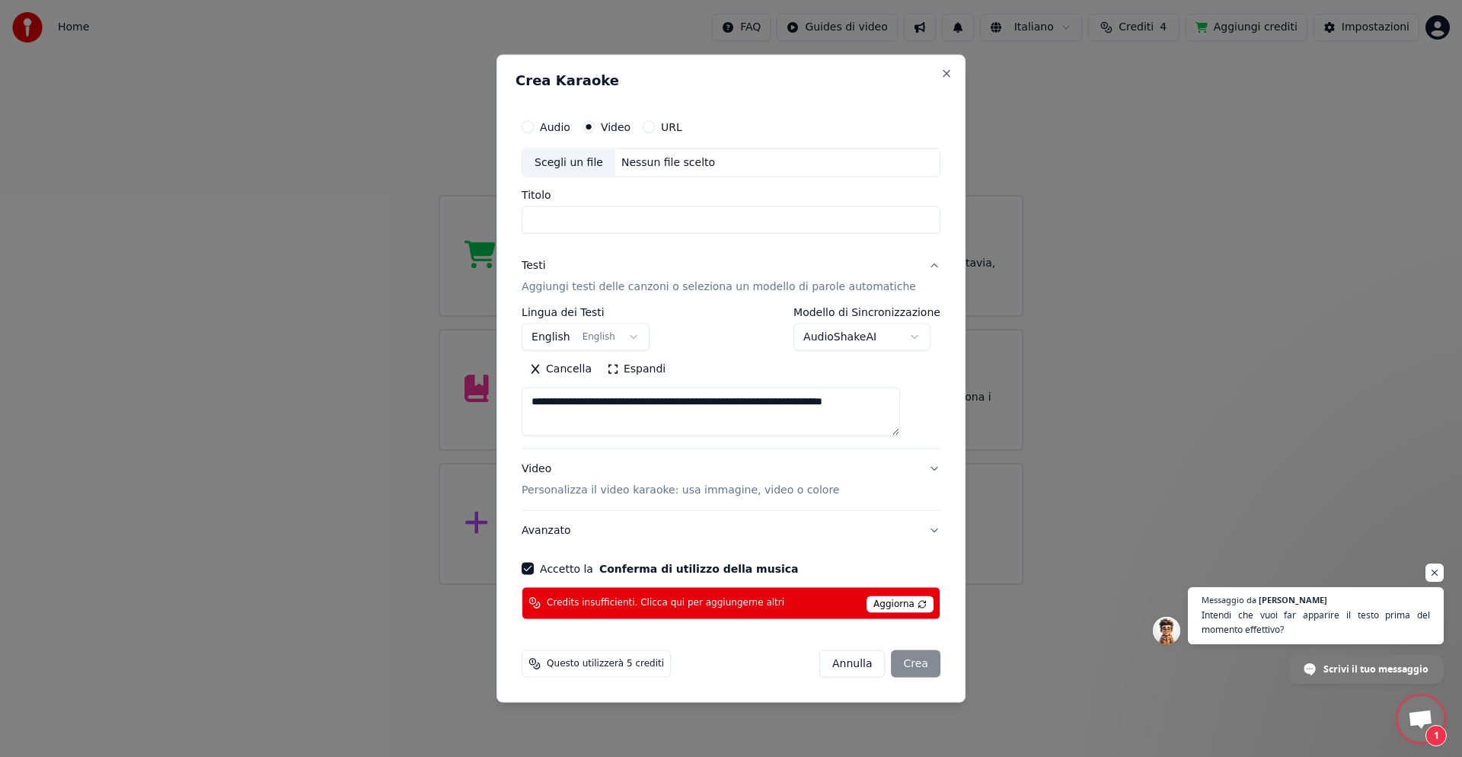
click at [637, 662] on span "Questo utilizzerà 5 crediti" at bounding box center [605, 663] width 117 height 12
click at [646, 662] on span "Questo utilizzerà 5 crediti" at bounding box center [605, 663] width 117 height 12
click at [941, 74] on button "Close" at bounding box center [947, 74] width 12 height 12
select select
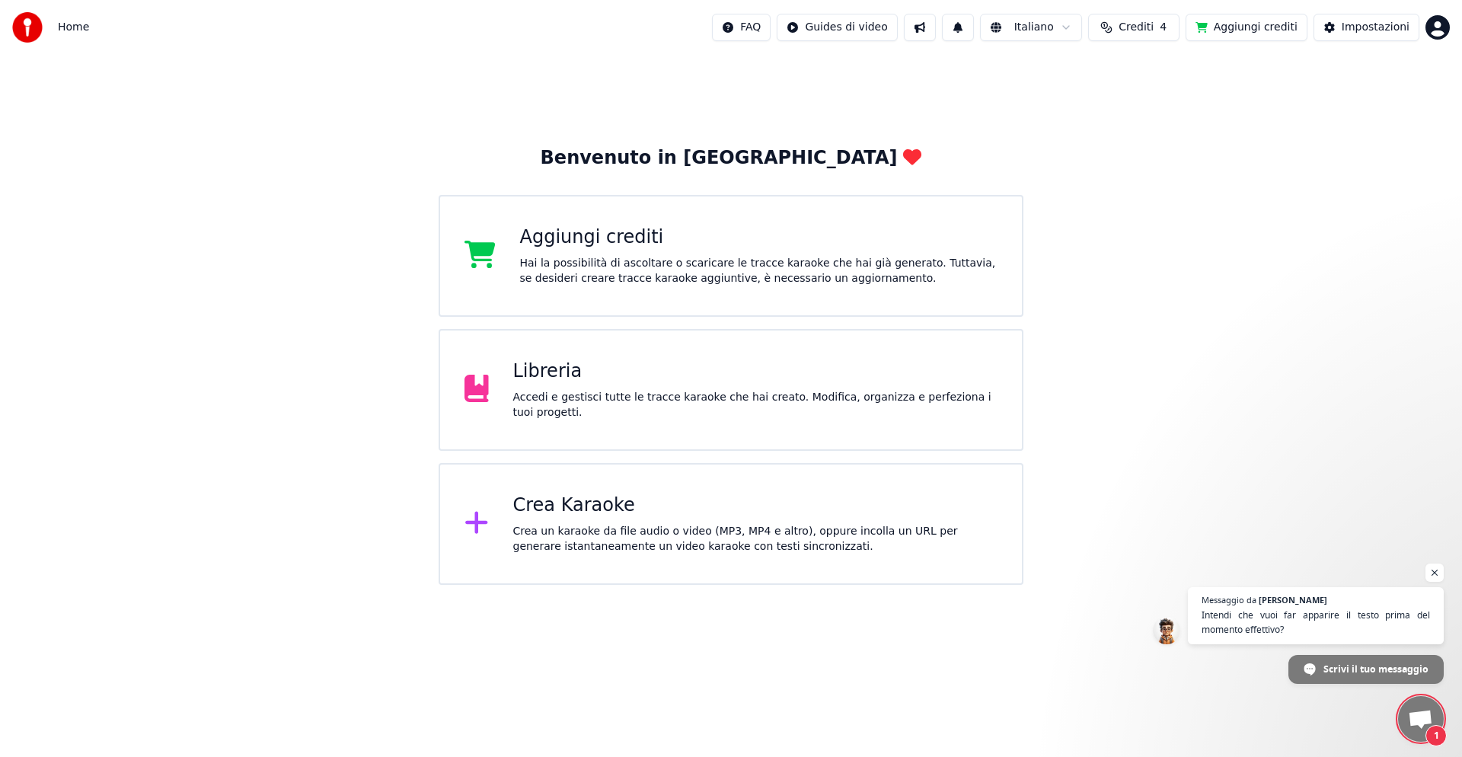
click at [1135, 30] on span "Crediti" at bounding box center [1136, 27] width 35 height 15
click at [1145, 146] on button "Aggiorna" at bounding box center [1135, 140] width 86 height 27
click at [1142, 139] on button "Aggiorna" at bounding box center [1135, 140] width 86 height 27
click at [1203, 102] on td "22" at bounding box center [1209, 101] width 105 height 27
click at [1061, 73] on th "Carica crediti" at bounding box center [1049, 72] width 83 height 30
